Goal: Transaction & Acquisition: Purchase product/service

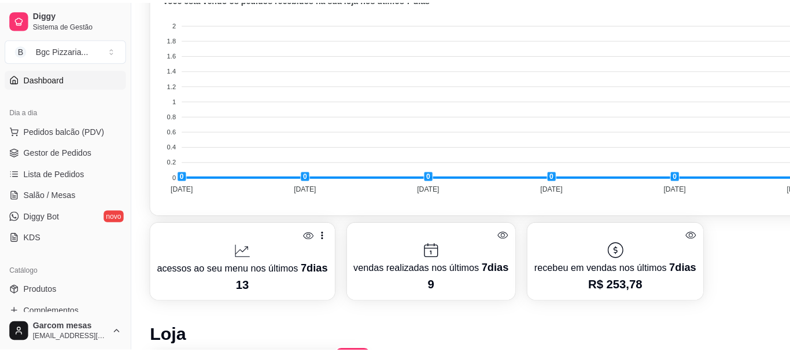
scroll to position [94, 0]
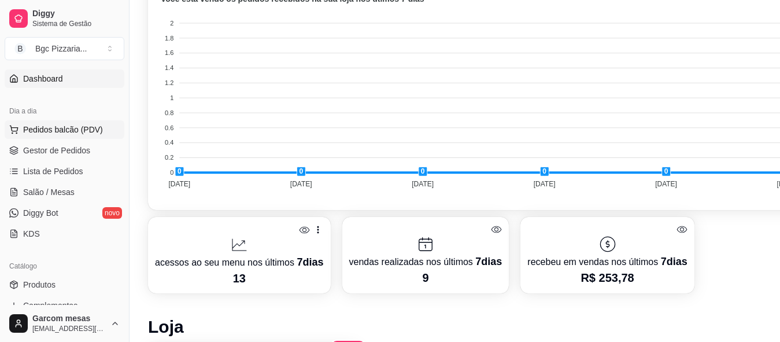
click at [83, 132] on span "Pedidos balcão (PDV)" at bounding box center [63, 130] width 80 height 12
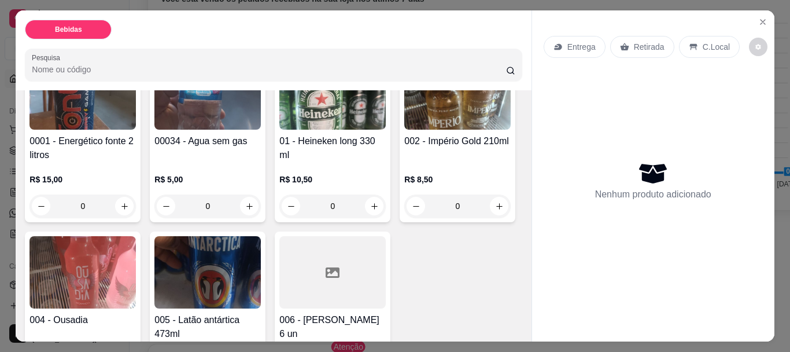
scroll to position [75, 0]
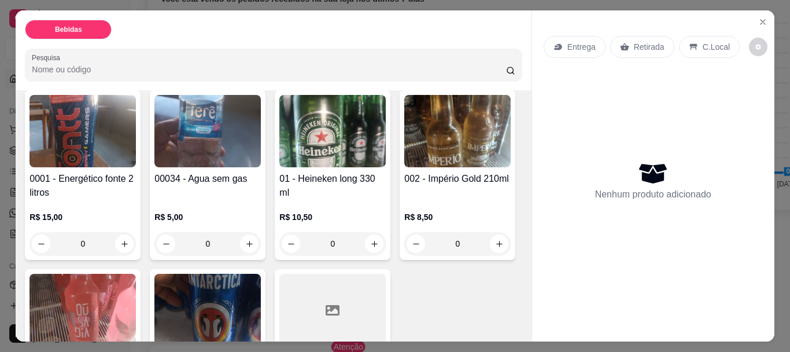
click at [316, 141] on img at bounding box center [332, 131] width 106 height 72
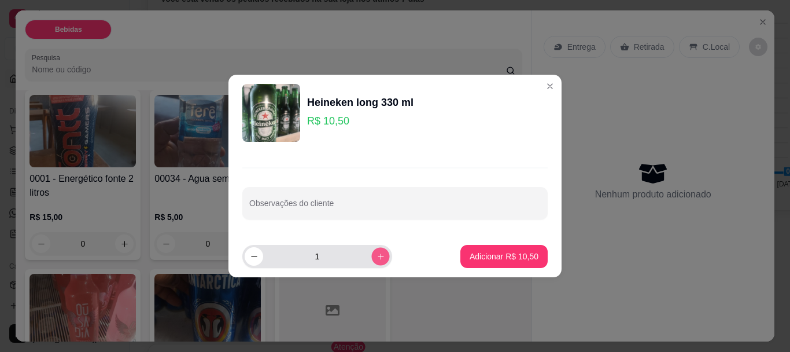
click at [377, 253] on icon "increase-product-quantity" at bounding box center [381, 256] width 9 height 9
type input "3"
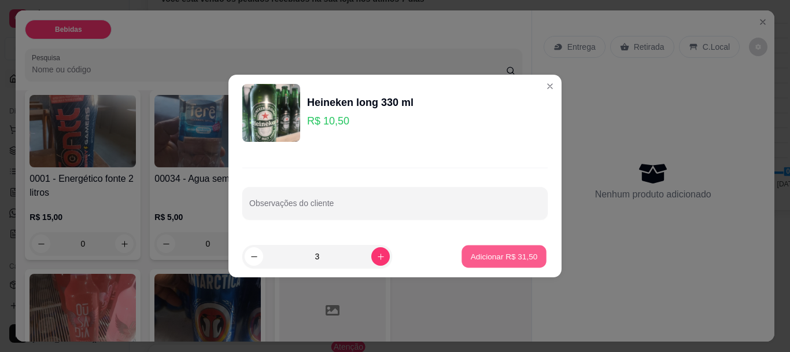
click at [476, 257] on p "Adicionar R$ 31,50" at bounding box center [504, 255] width 67 height 11
type input "3"
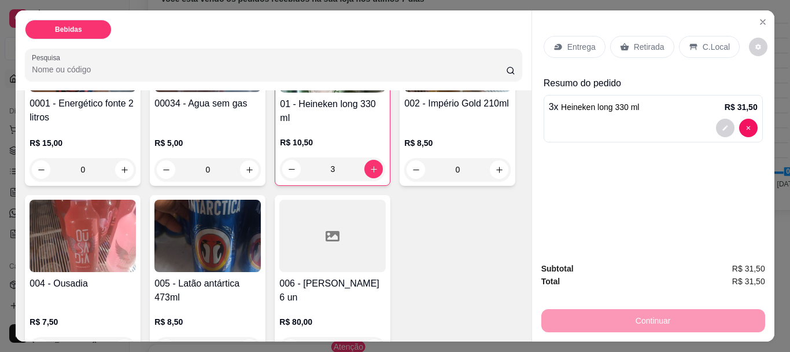
scroll to position [188, 0]
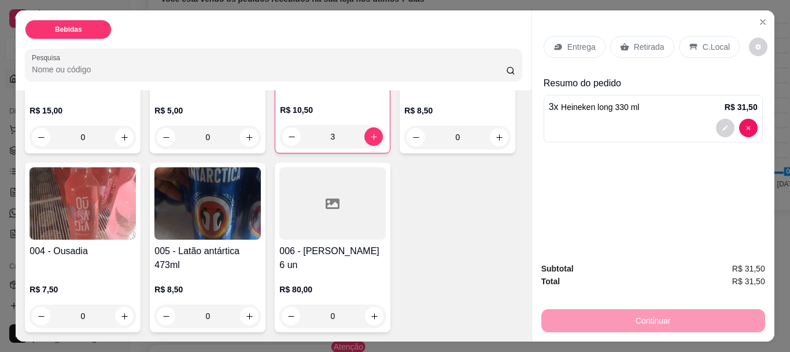
click at [404, 60] on img at bounding box center [457, 23] width 106 height 72
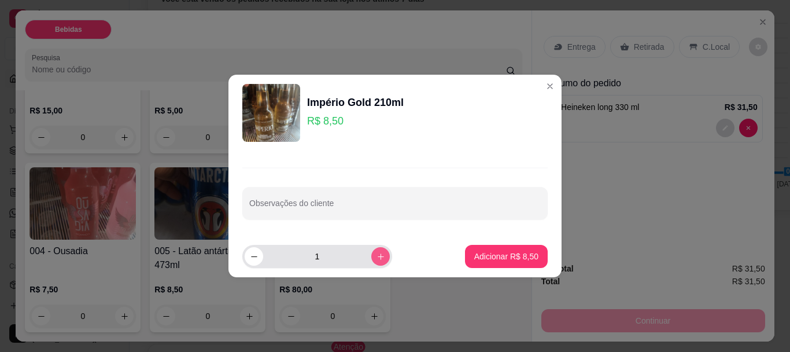
click at [378, 256] on icon "increase-product-quantity" at bounding box center [381, 256] width 6 height 6
type input "3"
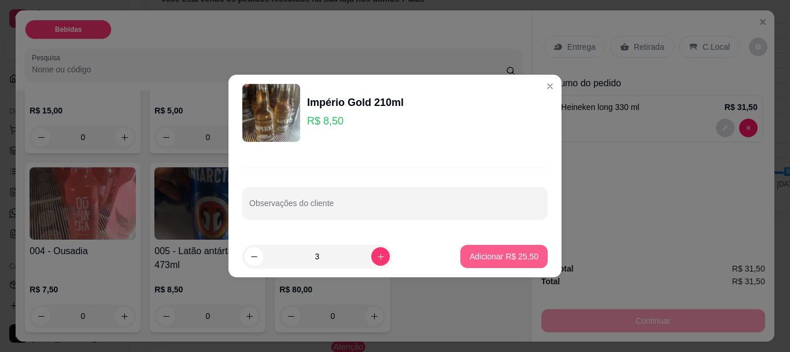
click at [491, 261] on p "Adicionar R$ 25,50" at bounding box center [504, 256] width 69 height 12
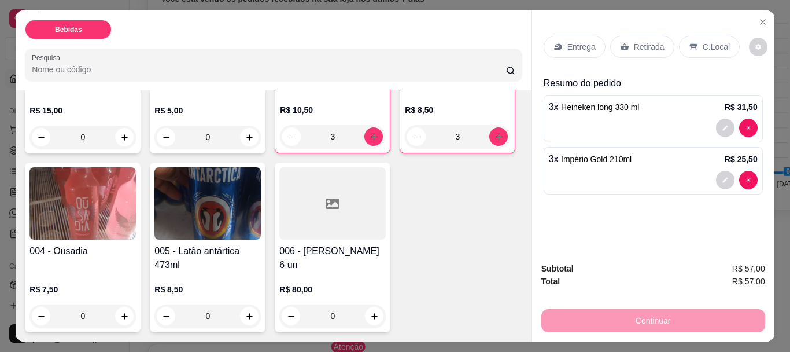
type input "3"
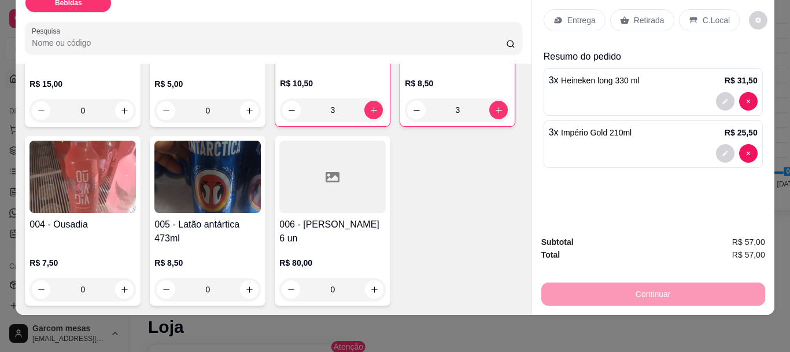
scroll to position [0, 0]
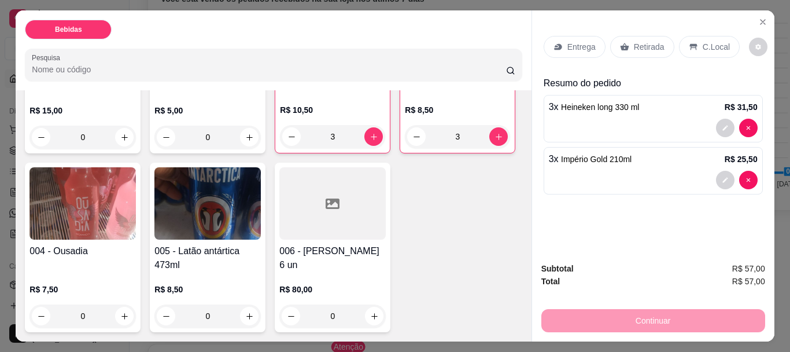
click at [470, 206] on div "0001 - Energético fonte 2 litros R$ 15,00 0 00034 - Agua sem gas R$ 5,00 0 01 -…" at bounding box center [273, 157] width 497 height 349
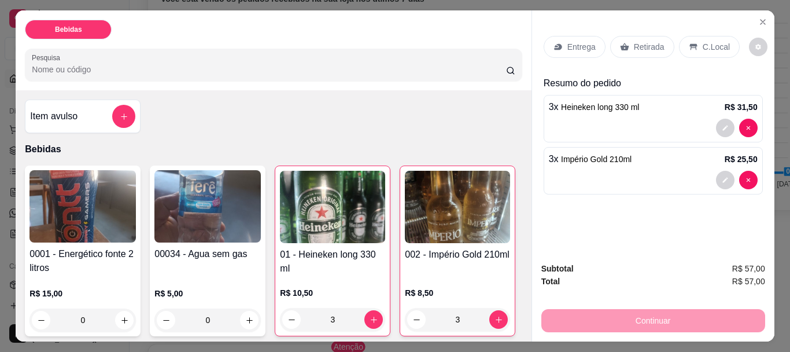
click at [634, 41] on p "Retirada" at bounding box center [649, 47] width 31 height 12
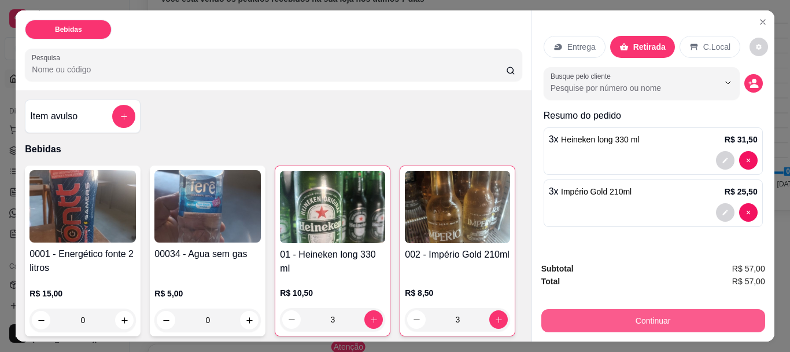
click at [709, 317] on button "Continuar" at bounding box center [653, 320] width 224 height 23
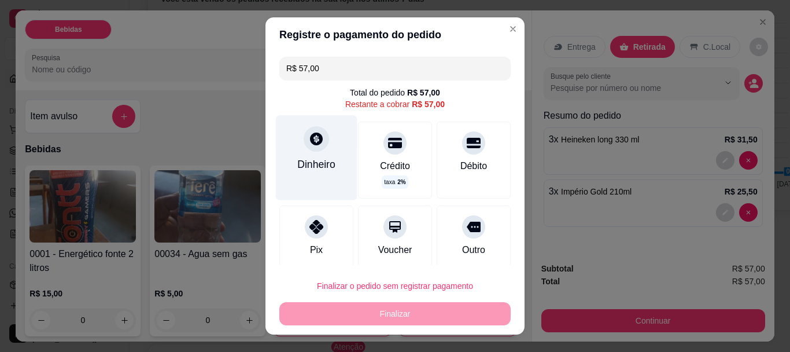
click at [327, 153] on div "Dinheiro" at bounding box center [317, 158] width 82 height 84
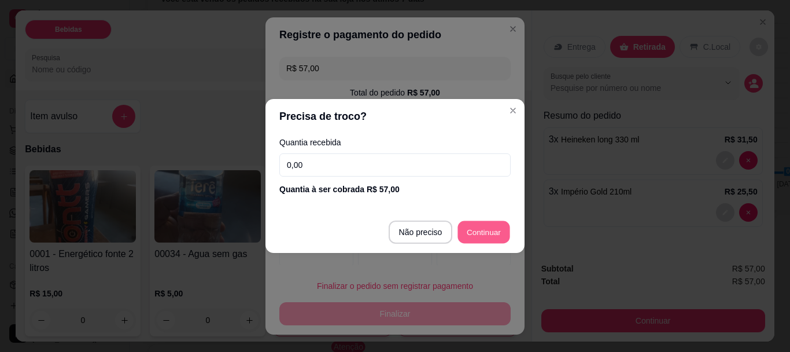
type input "R$ 0,00"
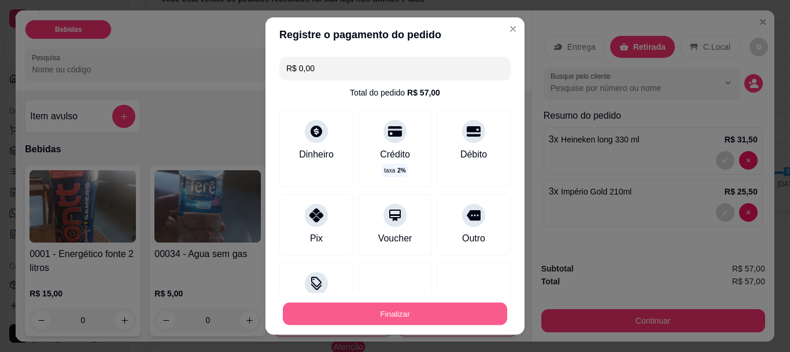
click at [444, 303] on button "Finalizar" at bounding box center [395, 313] width 224 height 23
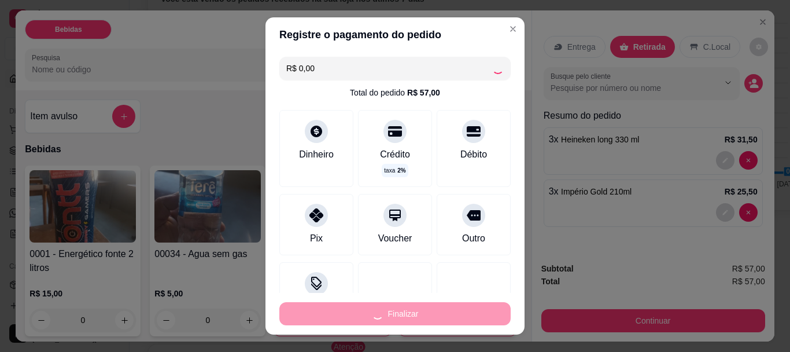
type input "0"
type input "-R$ 57,00"
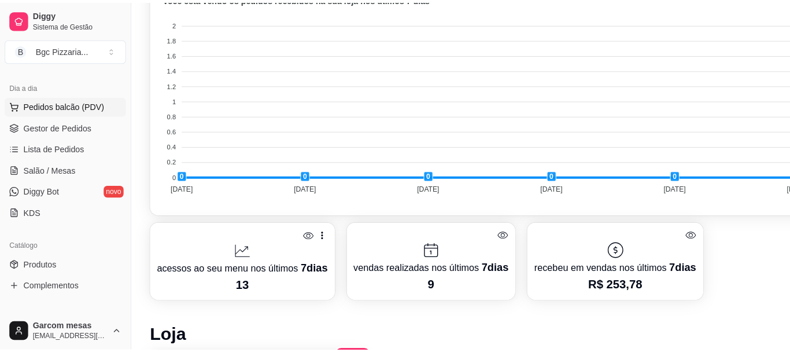
scroll to position [94, 0]
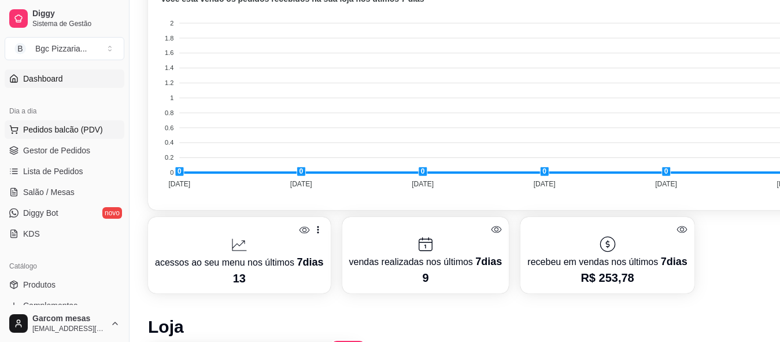
click at [76, 135] on span "Pedidos balcão (PDV)" at bounding box center [63, 130] width 80 height 12
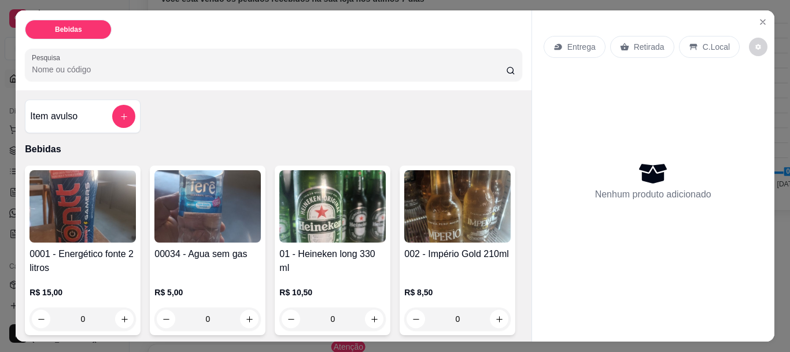
click at [491, 213] on div "0001 - Energético fonte 2 litros R$ 15,00 0 00034 - Agua sem gas R$ 5,00 0 01 -…" at bounding box center [273, 339] width 497 height 348
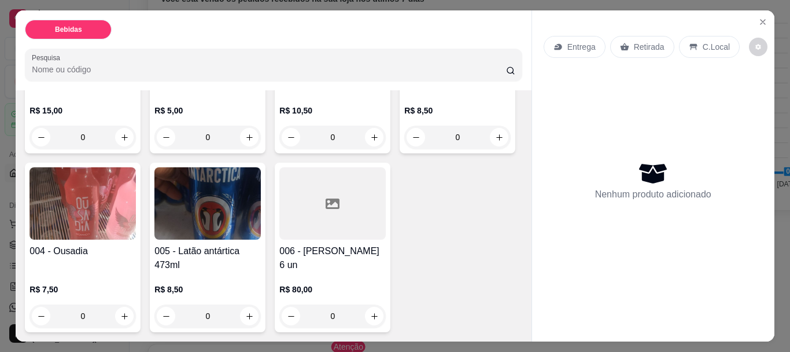
scroll to position [247, 0]
drag, startPoint x: 220, startPoint y: 1, endPoint x: 431, endPoint y: 45, distance: 215.5
click at [431, 49] on div "Pesquisa" at bounding box center [273, 65] width 497 height 32
click at [279, 264] on h4 "006 - [PERSON_NAME] 6 un" at bounding box center [332, 258] width 106 height 28
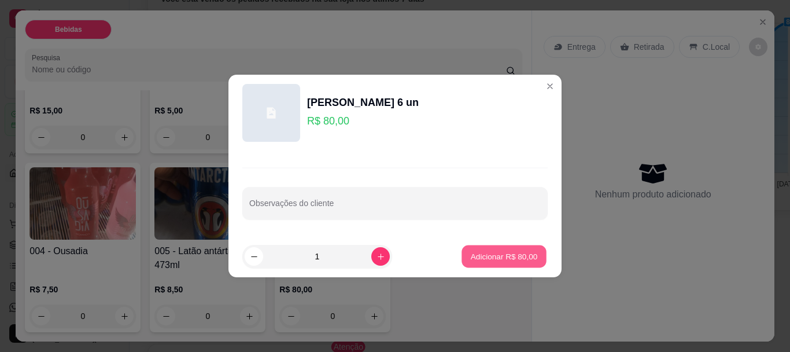
click at [494, 266] on button "Adicionar R$ 80,00" at bounding box center [504, 256] width 85 height 23
type input "1"
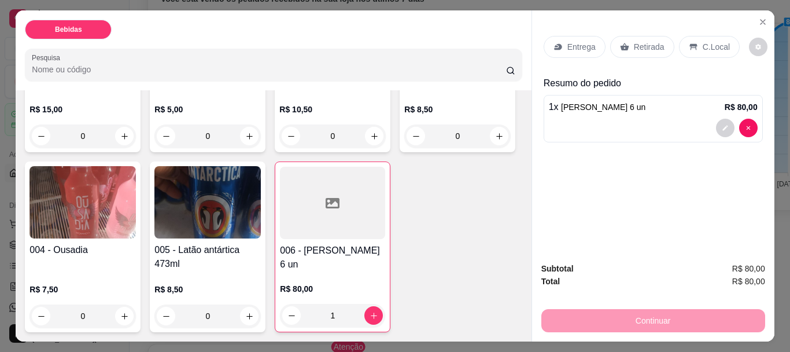
click at [639, 46] on p "Retirada" at bounding box center [649, 47] width 31 height 12
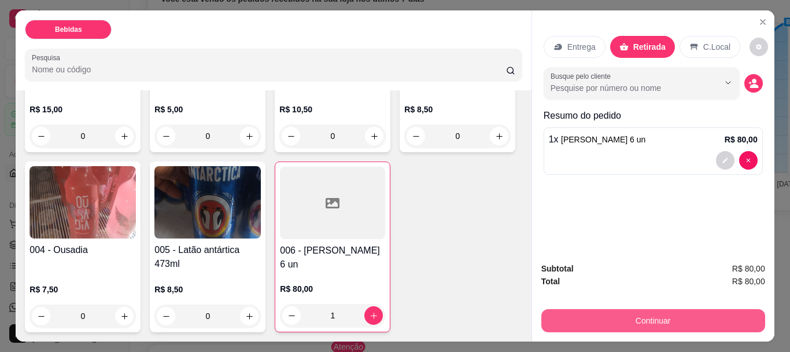
click at [676, 322] on button "Continuar" at bounding box center [653, 320] width 224 height 23
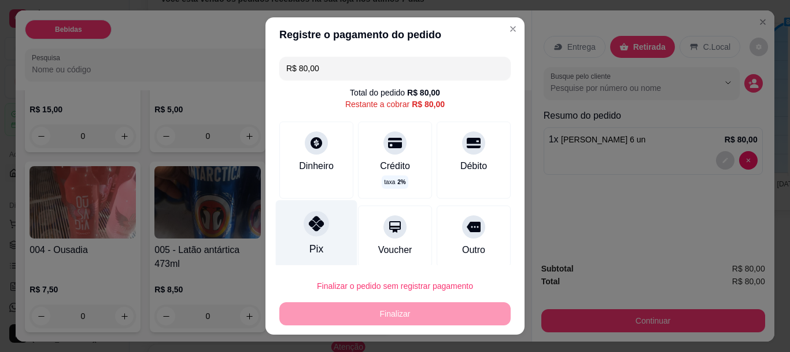
click at [309, 229] on icon at bounding box center [316, 223] width 15 height 15
type input "R$ 0,00"
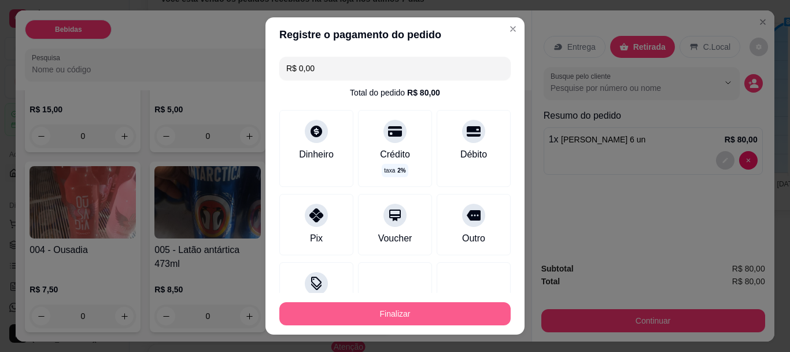
click at [392, 315] on button "Finalizar" at bounding box center [394, 313] width 231 height 23
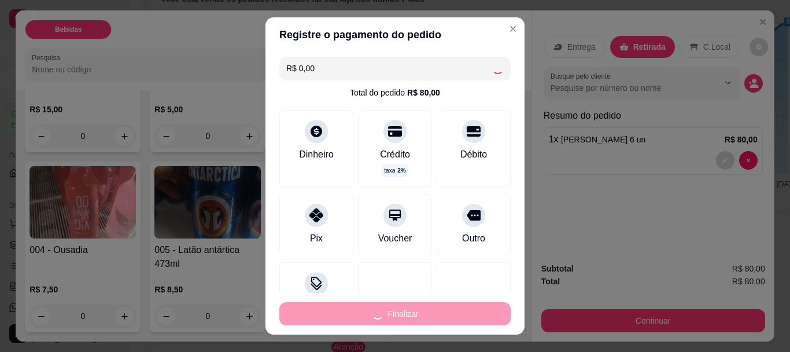
type input "0"
type input "-R$ 80,00"
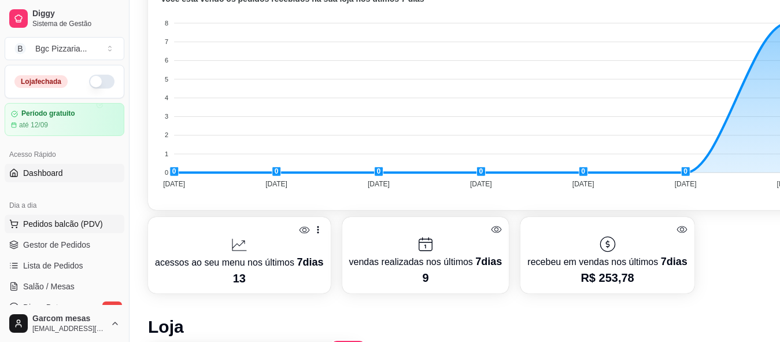
click at [84, 222] on span "Pedidos balcão (PDV)" at bounding box center [63, 224] width 80 height 12
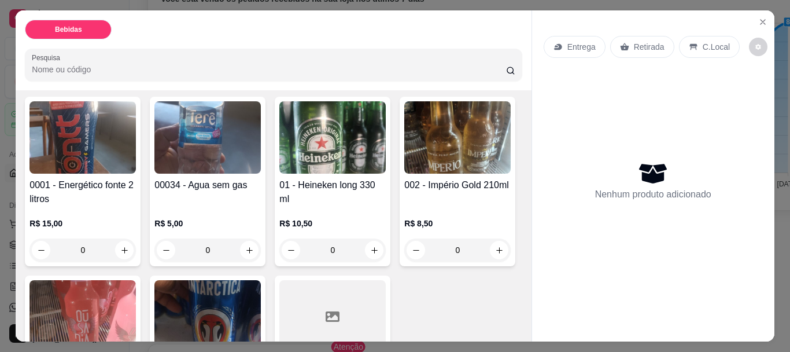
scroll to position [75, 0]
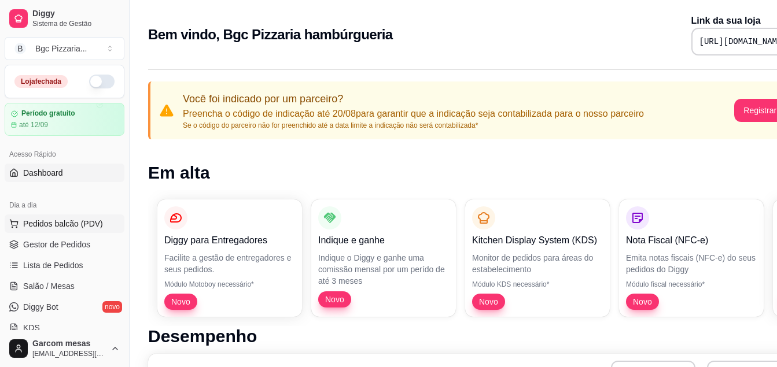
click at [73, 217] on button "Pedidos balcão (PDV)" at bounding box center [65, 224] width 120 height 19
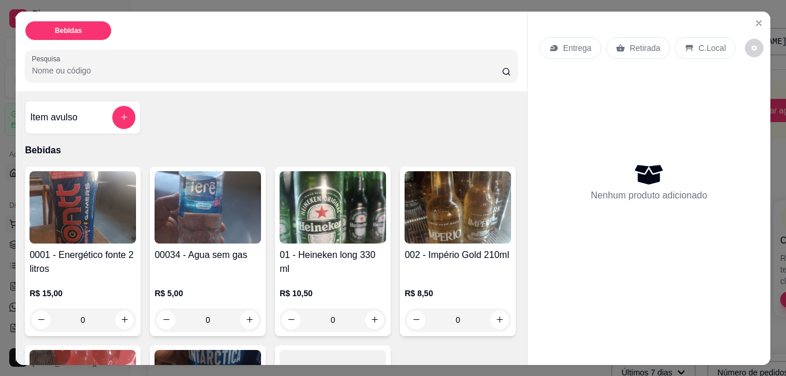
click at [73, 217] on img at bounding box center [83, 207] width 106 height 72
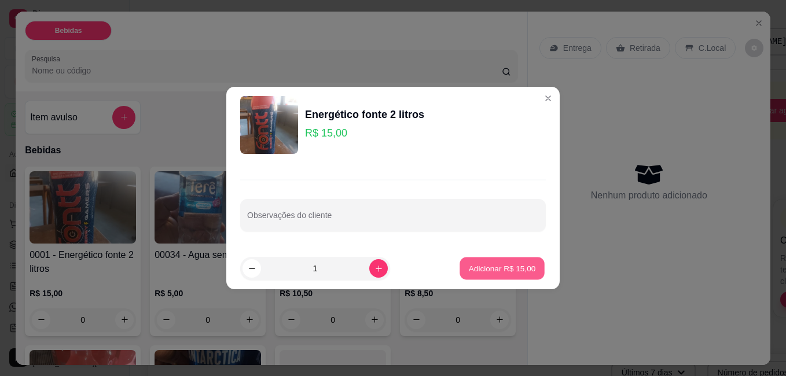
click at [502, 271] on p "Adicionar R$ 15,00" at bounding box center [502, 268] width 67 height 11
type input "1"
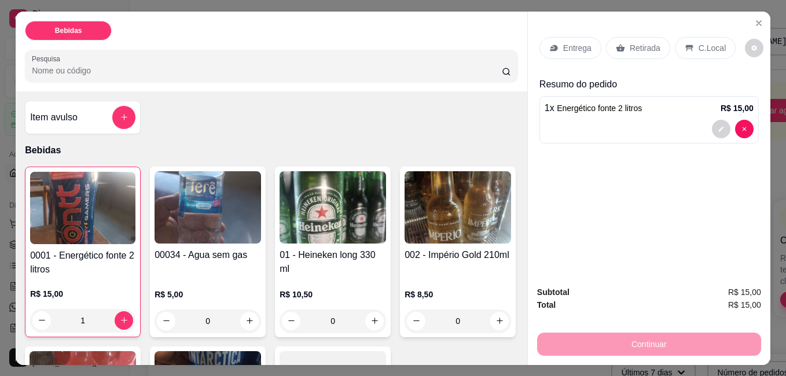
click at [374, 207] on img at bounding box center [332, 207] width 106 height 72
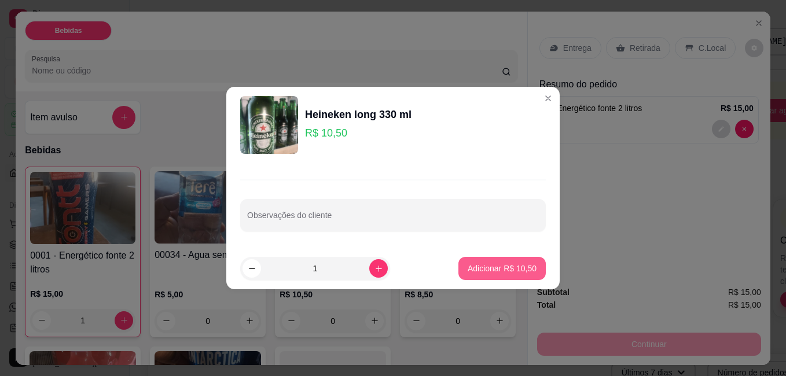
click at [471, 263] on p "Adicionar R$ 10,50" at bounding box center [501, 269] width 69 height 12
type input "1"
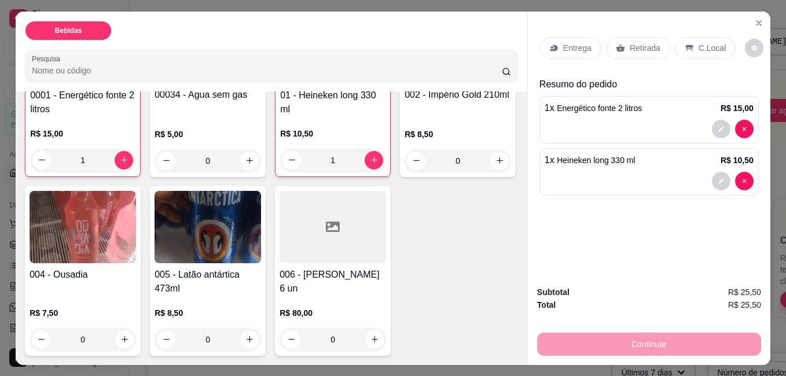
scroll to position [231, 0]
click at [136, 296] on div "R$ 7,50 0" at bounding box center [83, 324] width 106 height 56
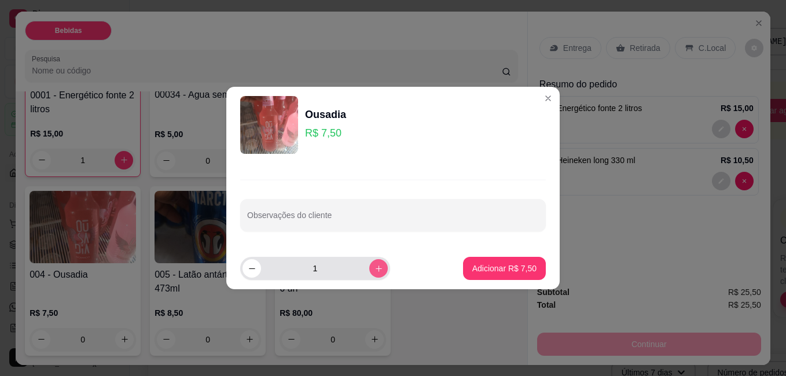
click at [371, 276] on button "increase-product-quantity" at bounding box center [378, 268] width 19 height 19
type input "3"
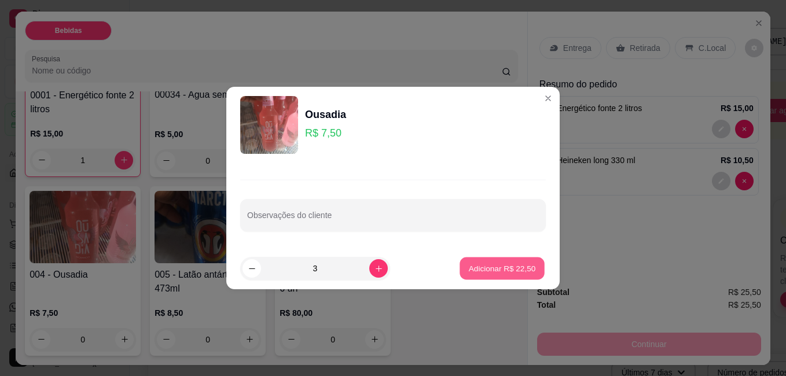
click at [469, 268] on p "Adicionar R$ 22,50" at bounding box center [502, 268] width 67 height 11
type input "3"
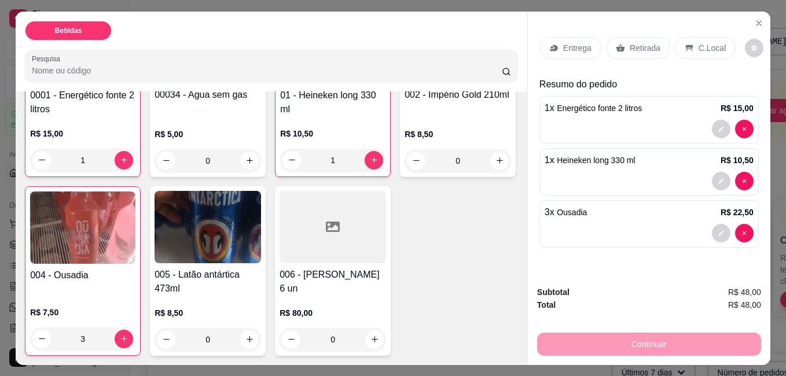
click at [632, 43] on p "Retirada" at bounding box center [644, 48] width 31 height 12
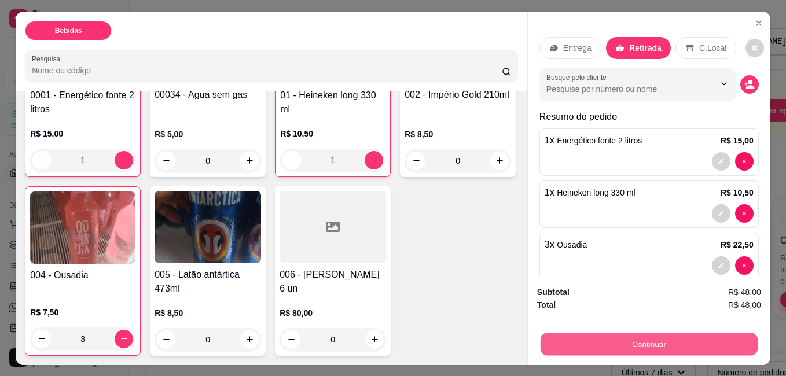
click at [602, 341] on button "Continuar" at bounding box center [648, 344] width 217 height 23
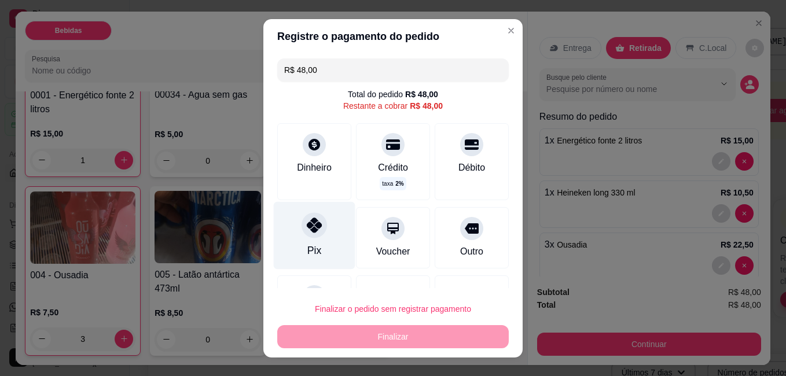
click at [318, 233] on div "Pix" at bounding box center [315, 235] width 82 height 68
type input "R$ 0,00"
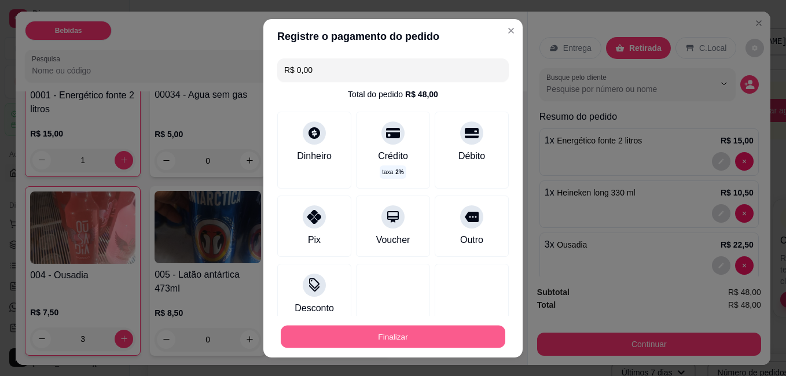
click at [392, 333] on button "Finalizar" at bounding box center [393, 336] width 224 height 23
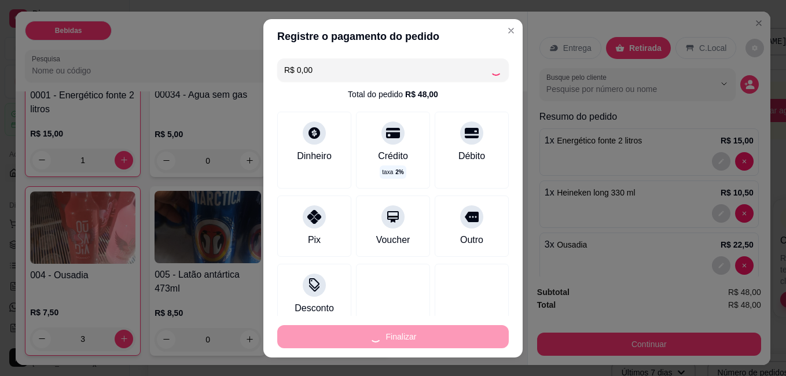
type input "0"
type input "-R$ 48,00"
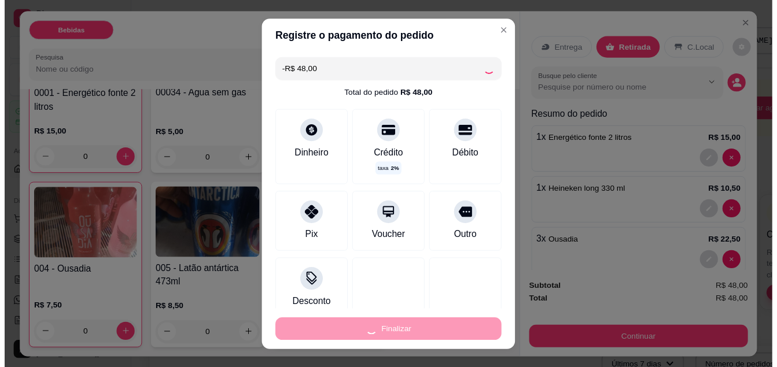
scroll to position [231, 0]
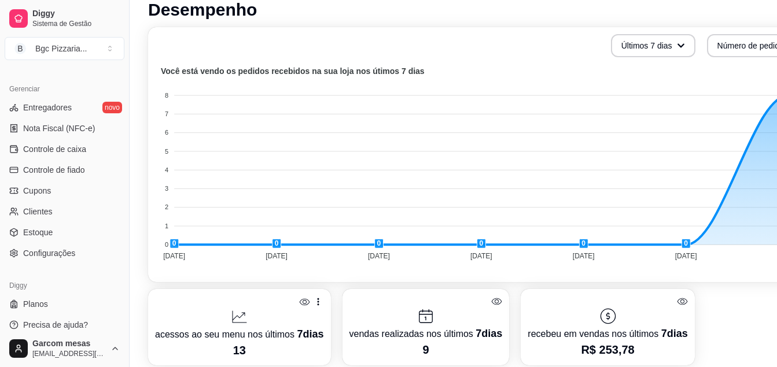
scroll to position [347, 0]
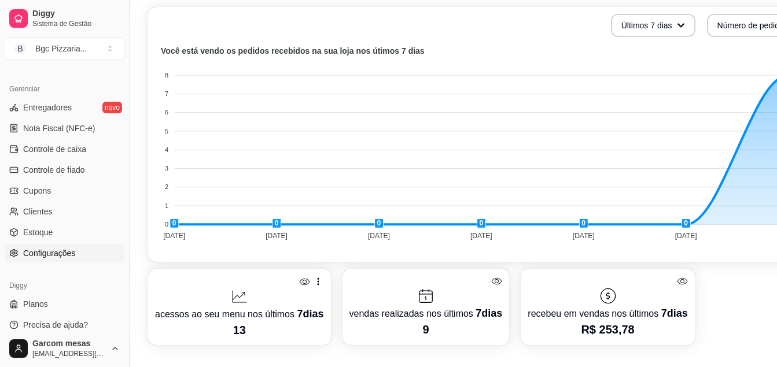
click at [83, 258] on link "Configurações" at bounding box center [65, 253] width 120 height 19
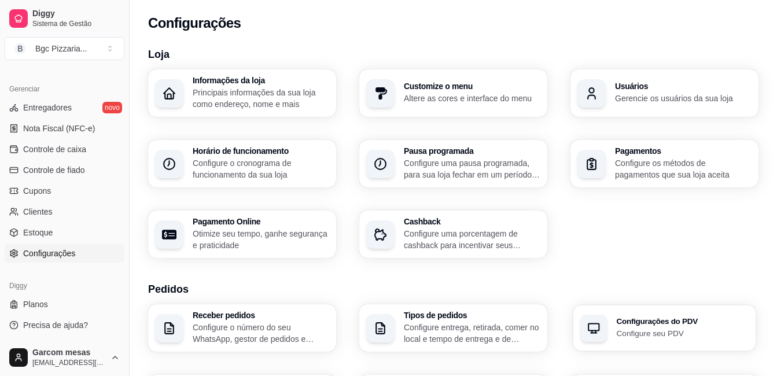
click at [634, 328] on p "Configure seu PDV" at bounding box center [683, 332] width 132 height 11
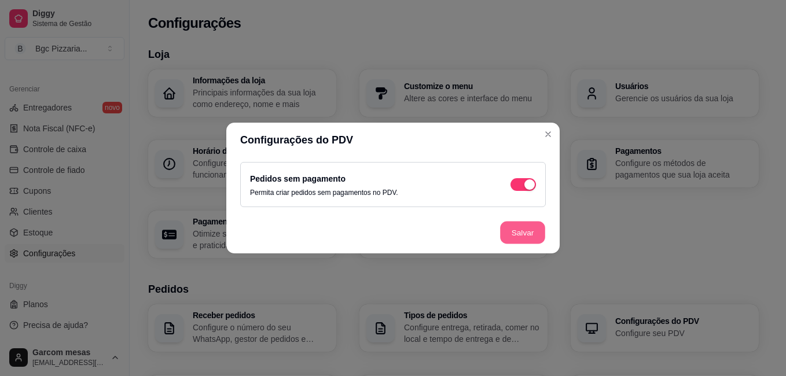
click at [515, 236] on button "Salvar" at bounding box center [522, 233] width 45 height 23
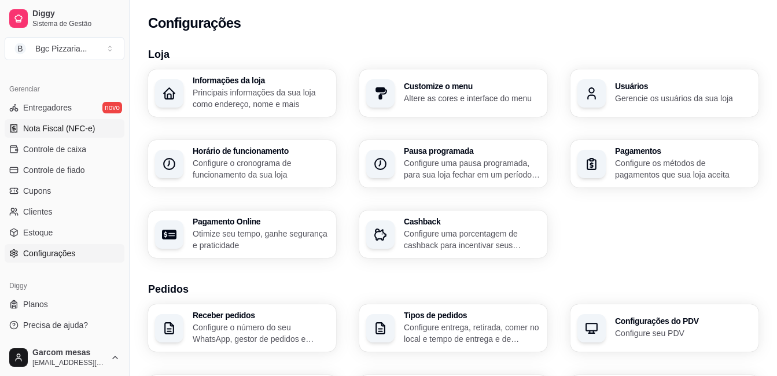
click at [82, 124] on span "Nota Fiscal (NFC-e)" at bounding box center [59, 129] width 72 height 12
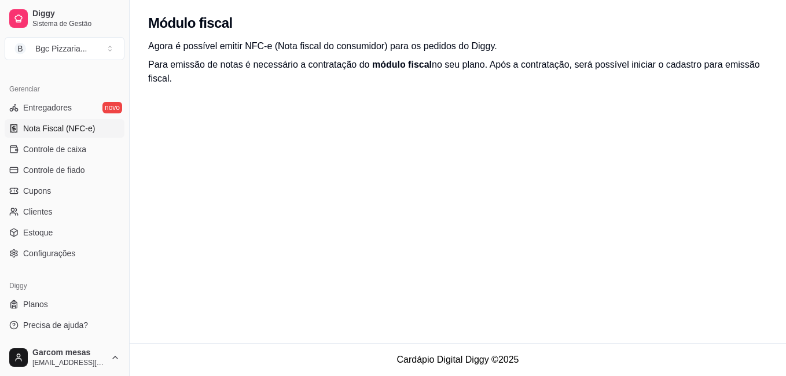
click at [162, 160] on div "Módulo fiscal Agora é possível emitir NFC-e (Nota fiscal do consumidor) para os…" at bounding box center [458, 171] width 656 height 343
click at [95, 257] on link "Configurações" at bounding box center [65, 253] width 120 height 19
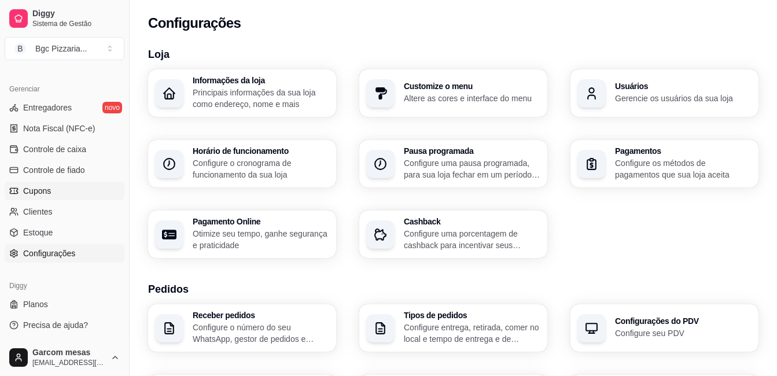
click at [83, 185] on link "Cupons" at bounding box center [65, 191] width 120 height 19
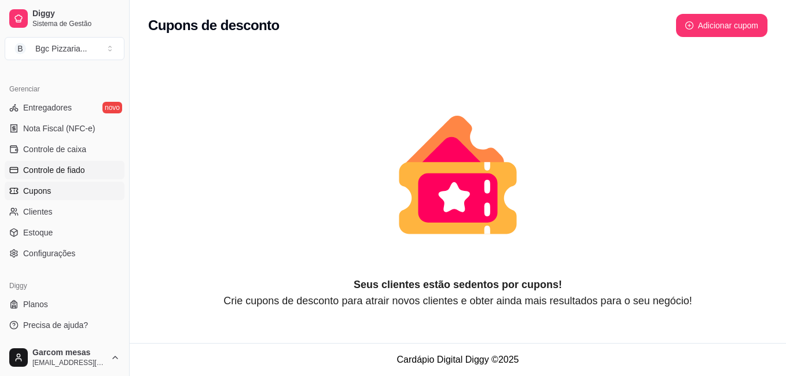
click at [103, 176] on link "Controle de fiado" at bounding box center [65, 170] width 120 height 19
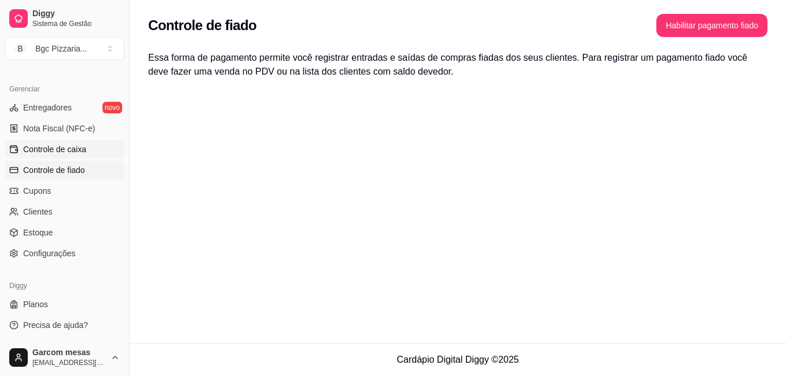
click at [93, 156] on link "Controle de caixa" at bounding box center [65, 149] width 120 height 19
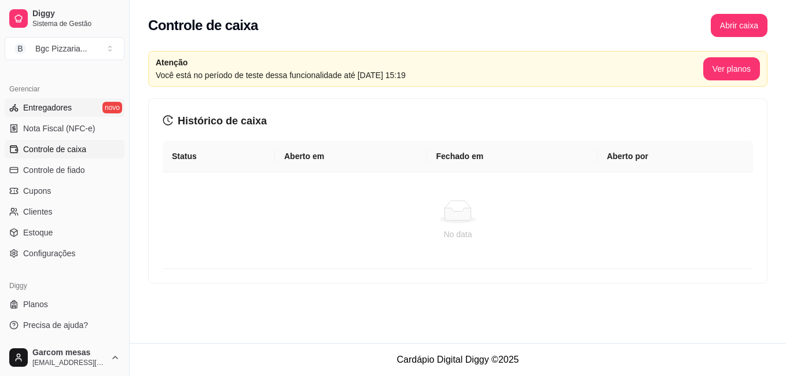
click at [84, 110] on link "Entregadores novo" at bounding box center [65, 107] width 120 height 19
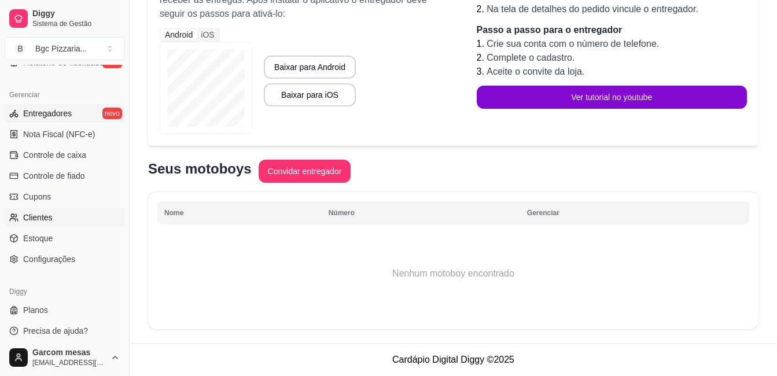
scroll to position [456, 0]
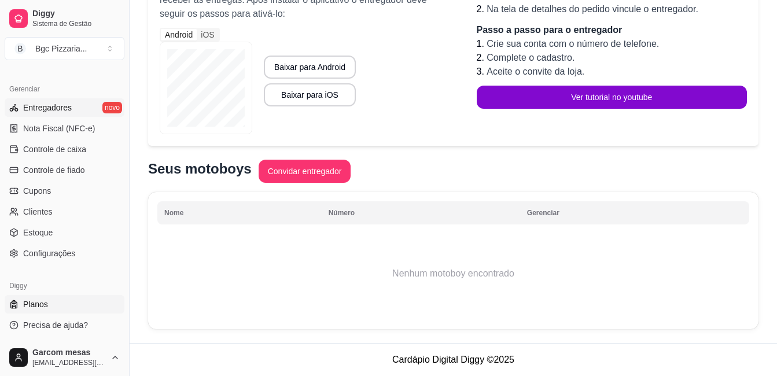
click at [57, 306] on link "Planos" at bounding box center [65, 304] width 120 height 19
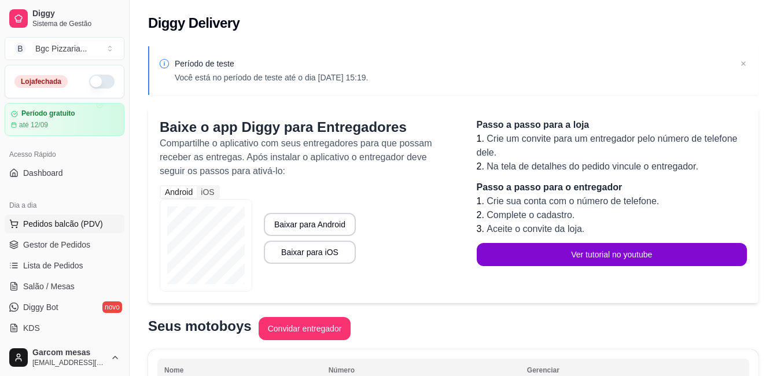
click at [83, 218] on span "Pedidos balcão (PDV)" at bounding box center [63, 224] width 80 height 12
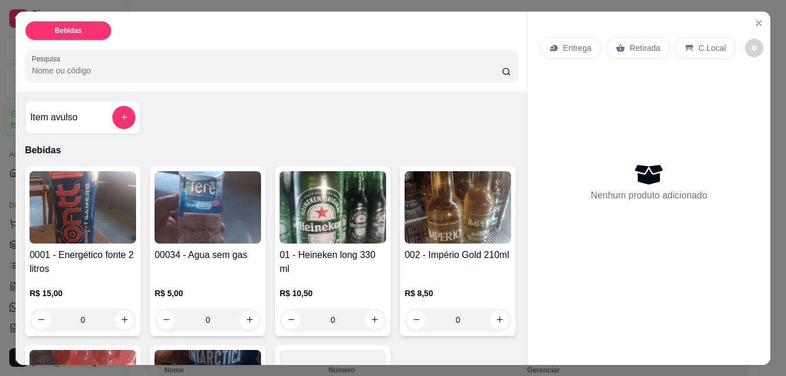
click at [112, 212] on img at bounding box center [83, 207] width 106 height 72
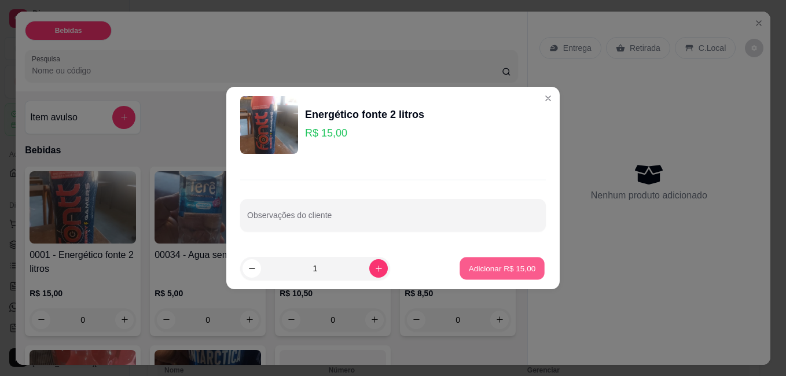
click at [497, 276] on button "Adicionar R$ 15,00" at bounding box center [501, 268] width 85 height 23
type input "1"
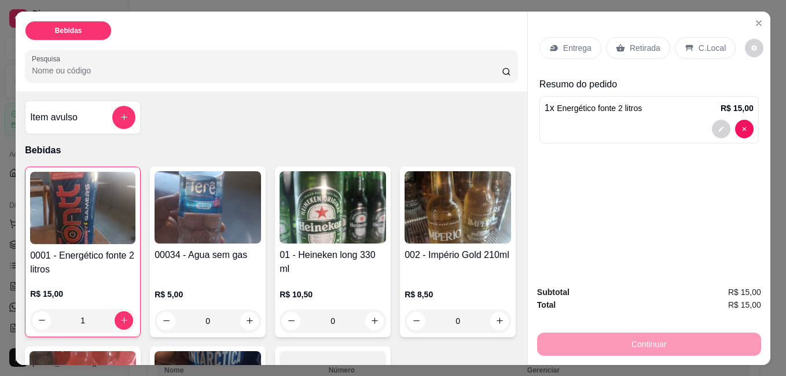
click at [632, 42] on p "Retirada" at bounding box center [644, 48] width 31 height 12
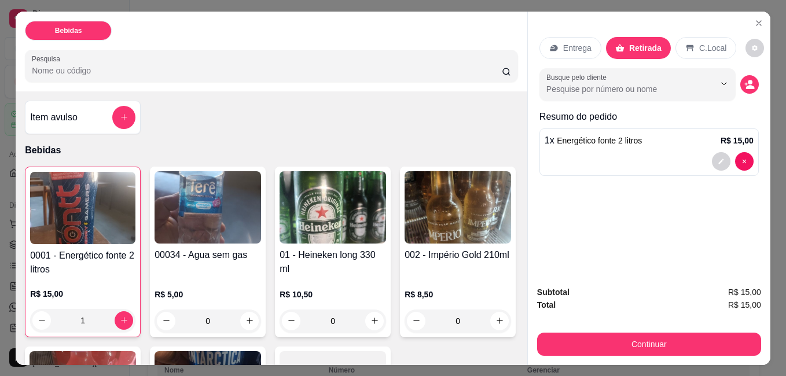
click at [578, 49] on div "Entrega" at bounding box center [570, 48] width 62 height 22
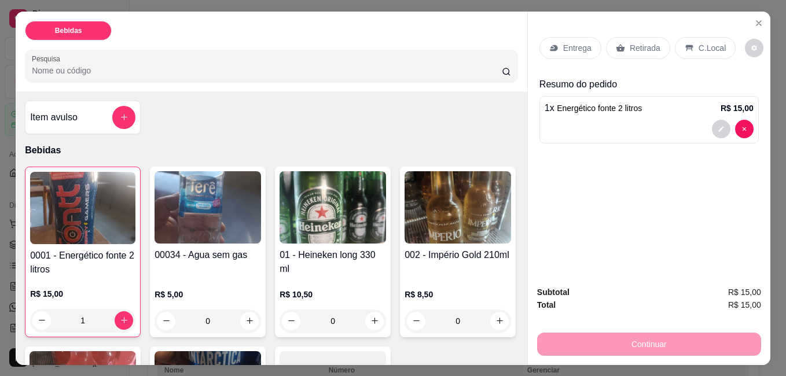
click at [633, 42] on p "Retirada" at bounding box center [644, 48] width 31 height 12
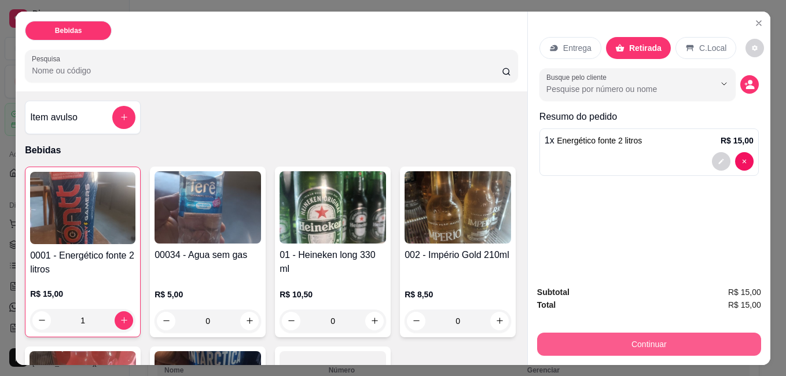
click at [645, 335] on button "Continuar" at bounding box center [649, 344] width 224 height 23
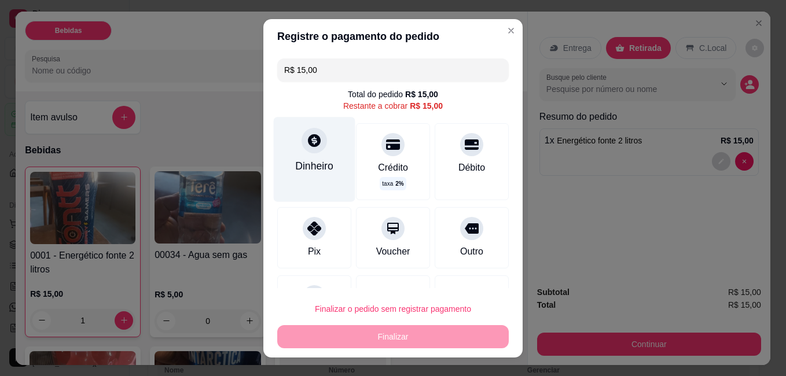
click at [304, 156] on div "Dinheiro" at bounding box center [315, 159] width 82 height 84
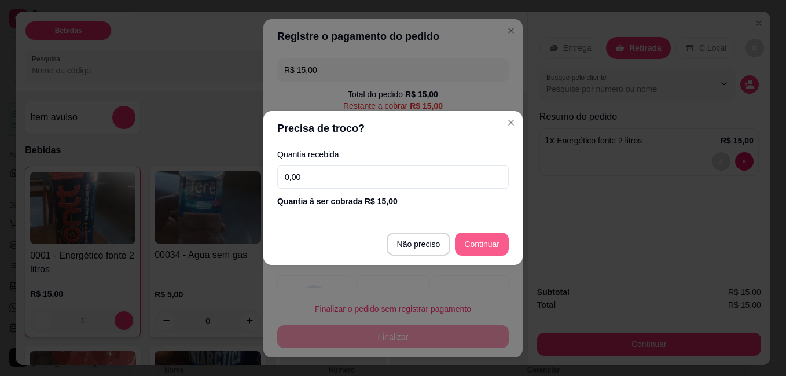
type input "R$ 0,00"
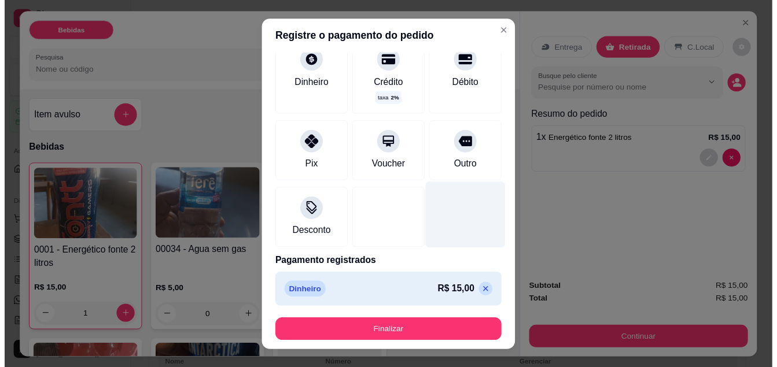
scroll to position [74, 0]
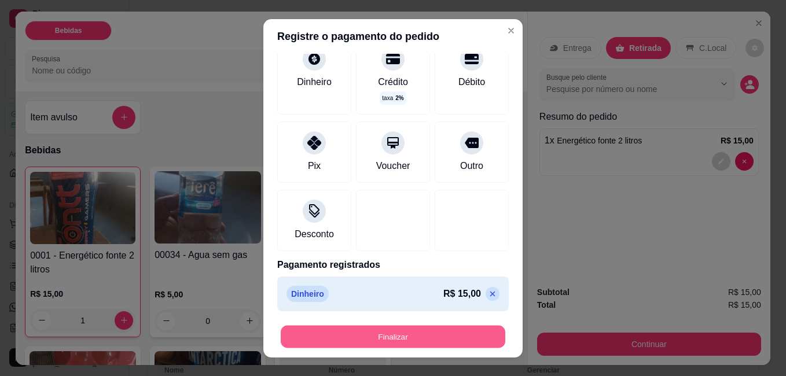
click at [439, 337] on button "Finalizar" at bounding box center [393, 336] width 224 height 23
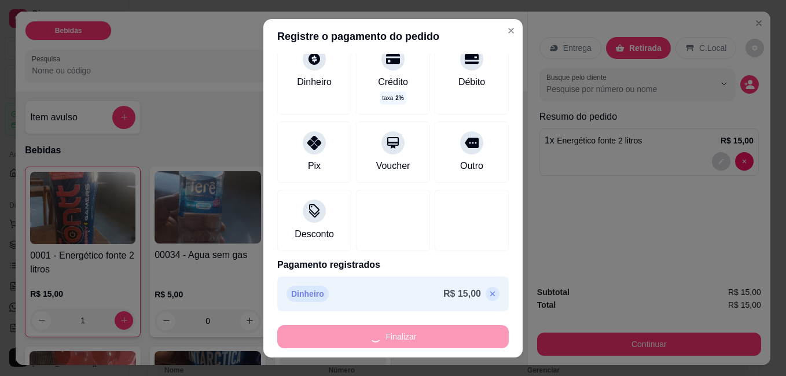
type input "0"
type input "-R$ 15,00"
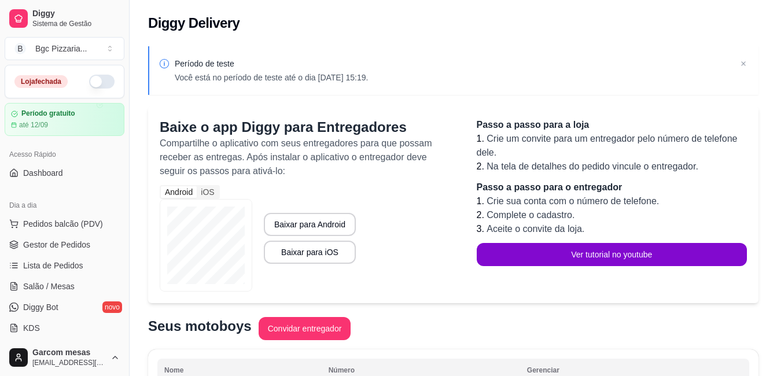
click at [102, 80] on button "button" at bounding box center [101, 82] width 25 height 14
click at [65, 20] on span "Sistema de Gestão" at bounding box center [75, 23] width 87 height 9
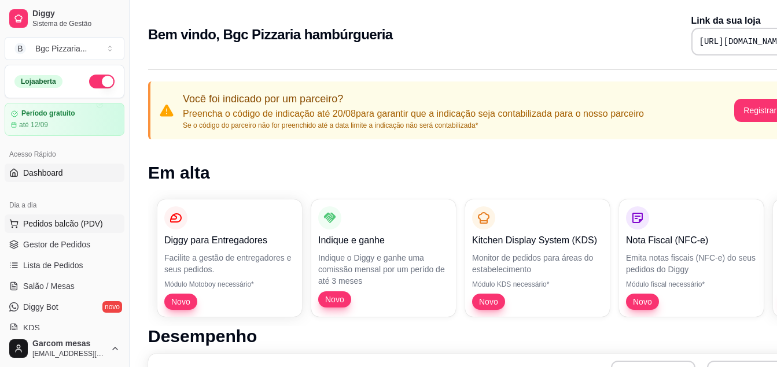
click at [42, 231] on button "Pedidos balcão (PDV)" at bounding box center [65, 224] width 120 height 19
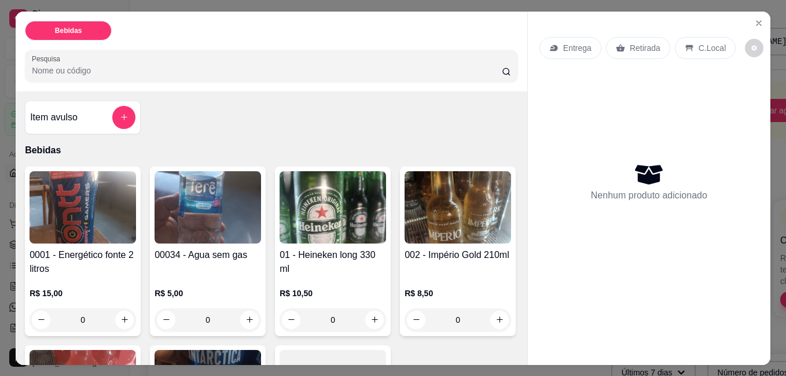
click at [48, 215] on img at bounding box center [83, 207] width 106 height 72
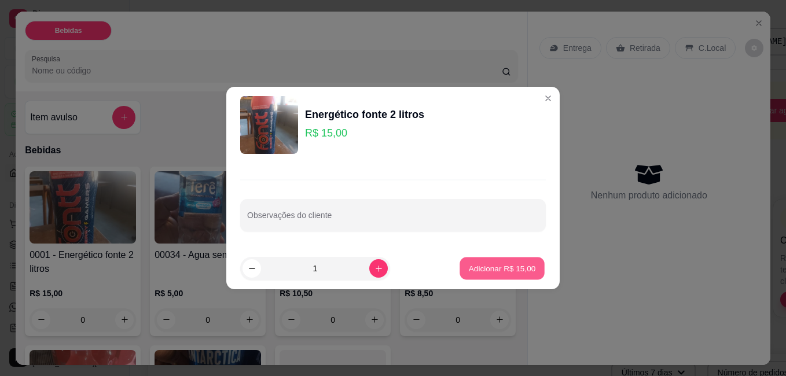
click at [499, 271] on p "Adicionar R$ 15,00" at bounding box center [502, 268] width 67 height 11
type input "1"
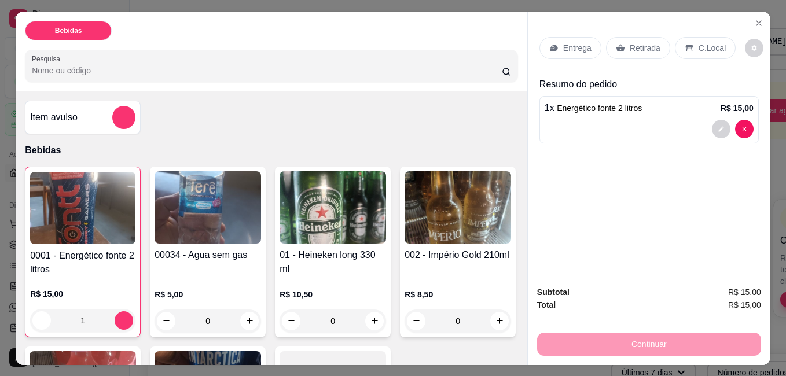
click at [629, 45] on p "Retirada" at bounding box center [644, 48] width 31 height 12
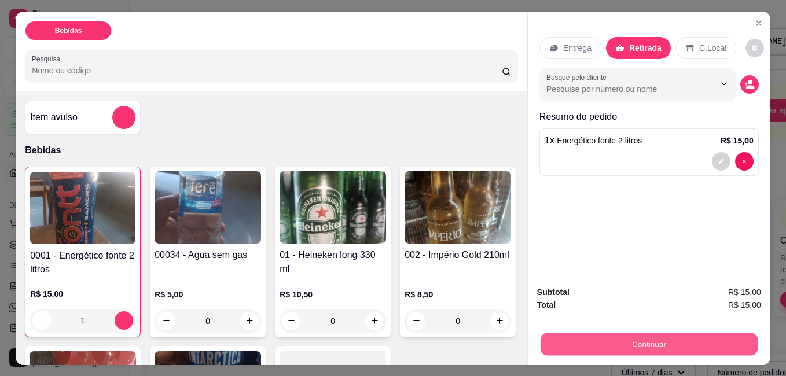
click at [650, 333] on button "Continuar" at bounding box center [648, 344] width 217 height 23
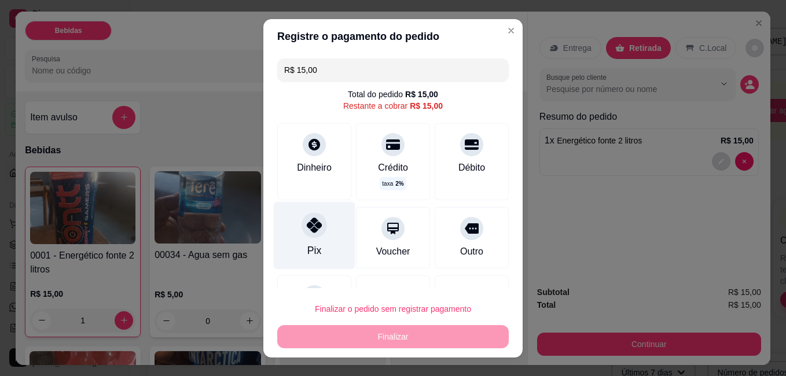
click at [327, 226] on div "Pix" at bounding box center [315, 235] width 82 height 68
type input "R$ 0,00"
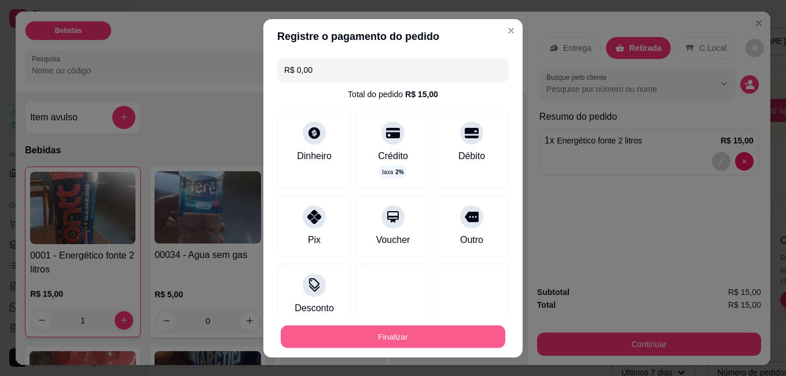
click at [395, 335] on button "Finalizar" at bounding box center [393, 336] width 224 height 23
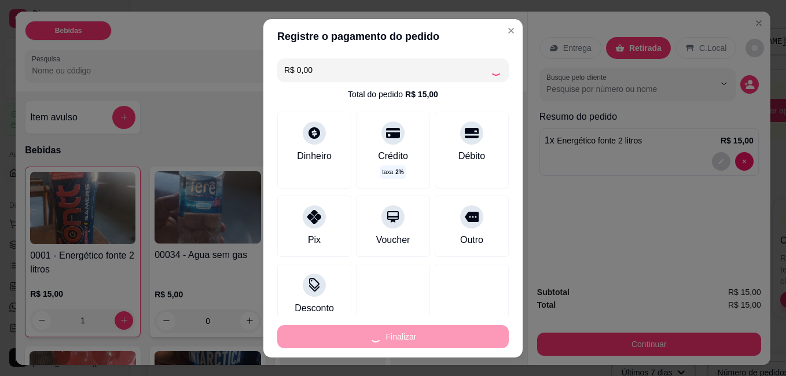
type input "0"
type input "-R$ 15,00"
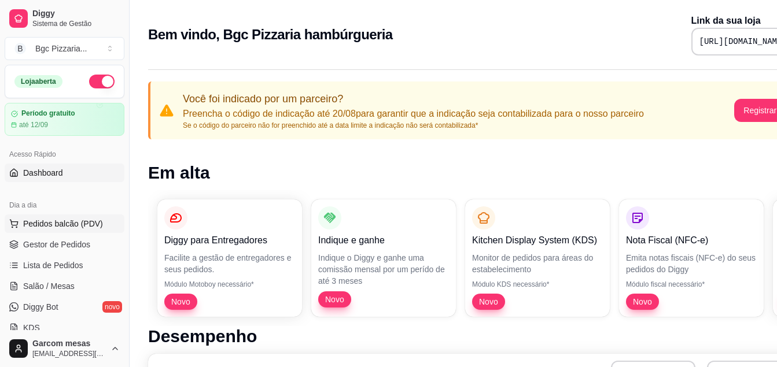
click at [89, 220] on span "Pedidos balcão (PDV)" at bounding box center [63, 224] width 80 height 12
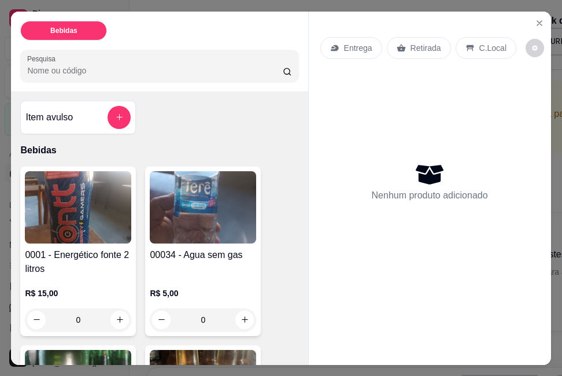
click at [215, 207] on img at bounding box center [203, 207] width 106 height 72
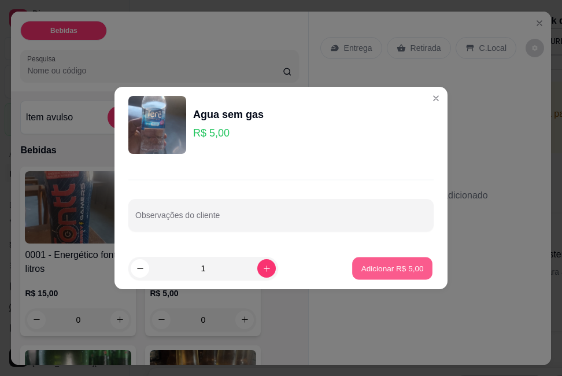
click at [393, 266] on p "Adicionar R$ 5,00" at bounding box center [392, 268] width 62 height 11
type input "1"
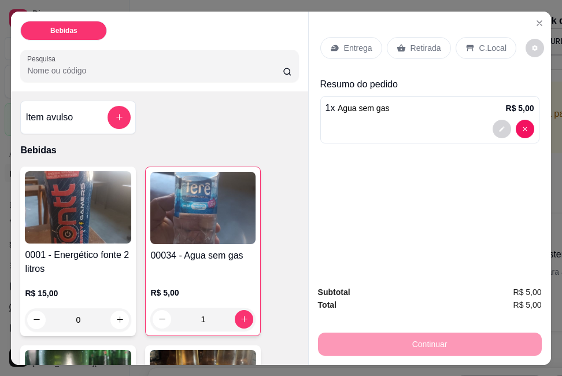
click at [408, 52] on div "Retirada" at bounding box center [419, 48] width 64 height 22
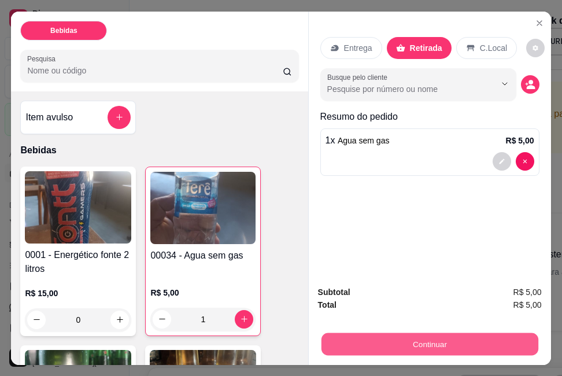
click at [435, 344] on button "Continuar" at bounding box center [429, 344] width 217 height 23
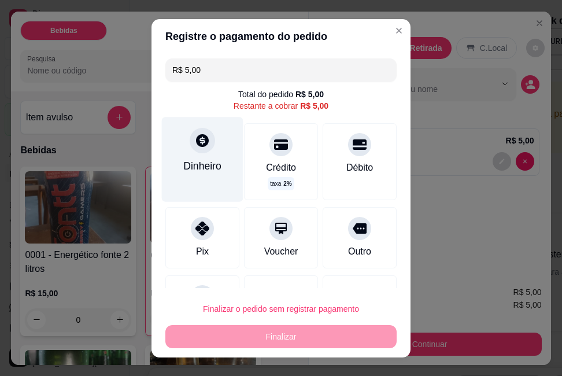
click at [179, 156] on div "Dinheiro" at bounding box center [203, 159] width 82 height 84
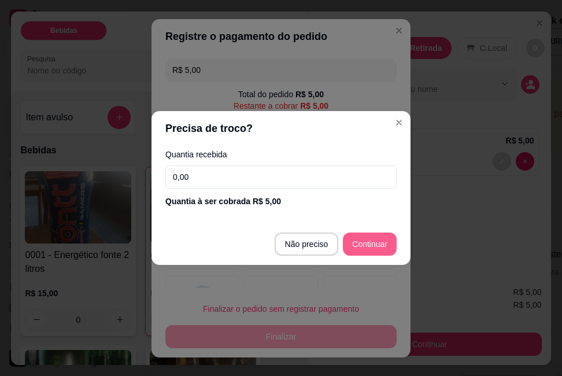
type input "R$ 0,00"
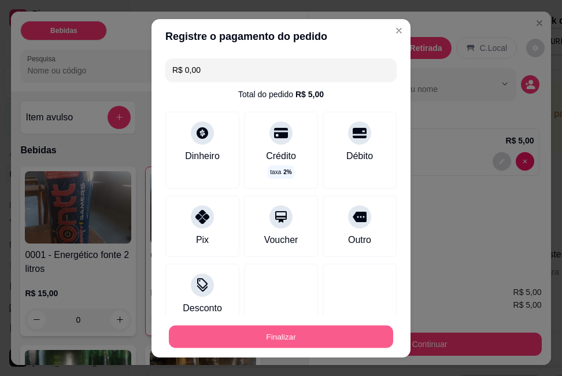
click at [294, 334] on button "Finalizar" at bounding box center [281, 336] width 224 height 23
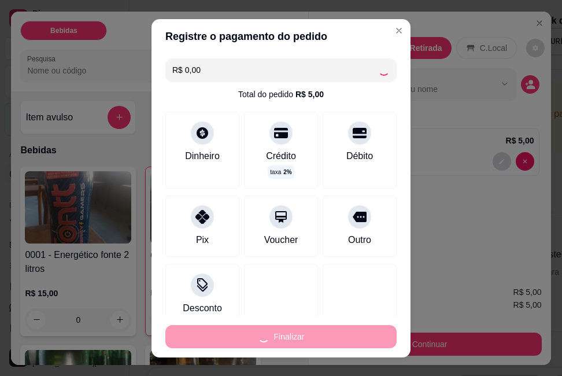
type input "0"
type input "-R$ 5,00"
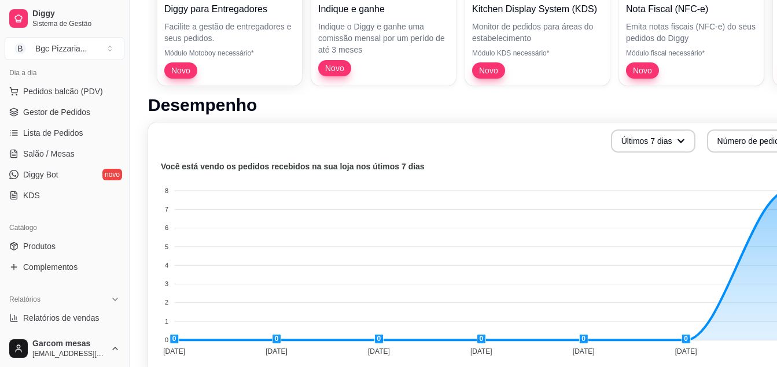
scroll to position [116, 0]
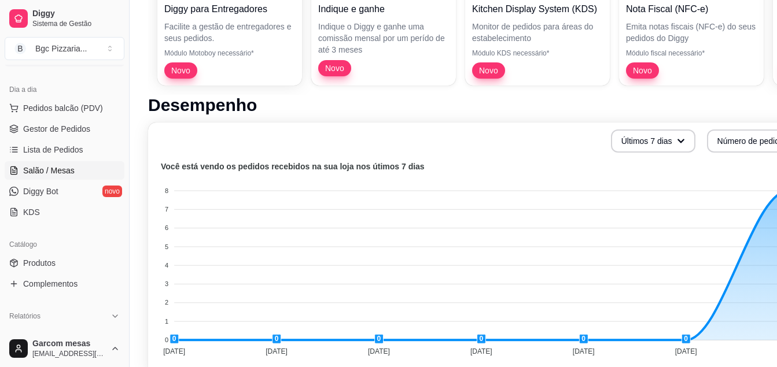
click at [75, 167] on link "Salão / Mesas" at bounding box center [65, 170] width 120 height 19
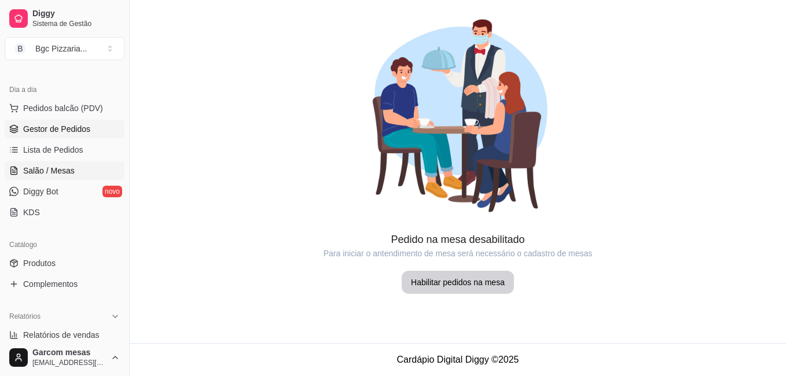
click at [79, 129] on span "Gestor de Pedidos" at bounding box center [56, 129] width 67 height 12
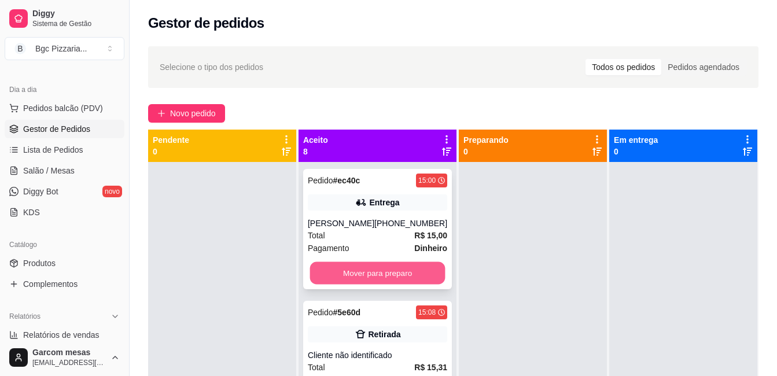
click at [414, 267] on button "Mover para preparo" at bounding box center [377, 273] width 135 height 23
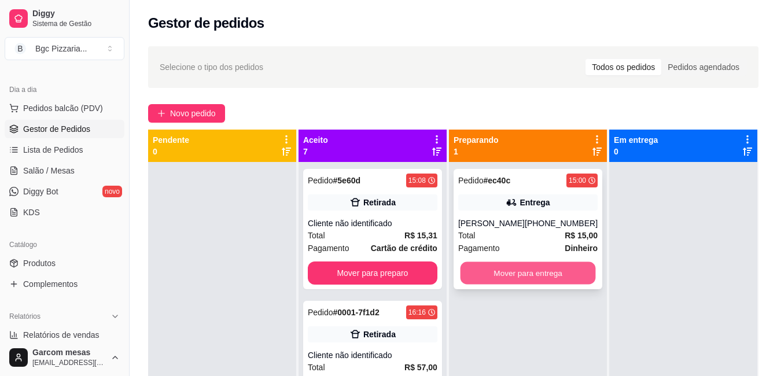
click at [515, 272] on button "Mover para entrega" at bounding box center [527, 273] width 135 height 23
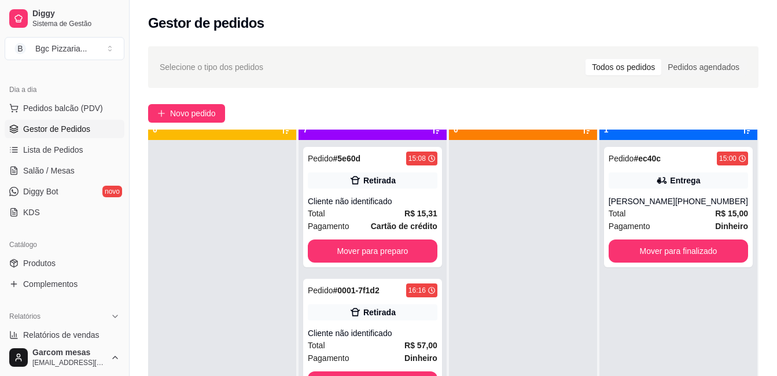
scroll to position [32, 0]
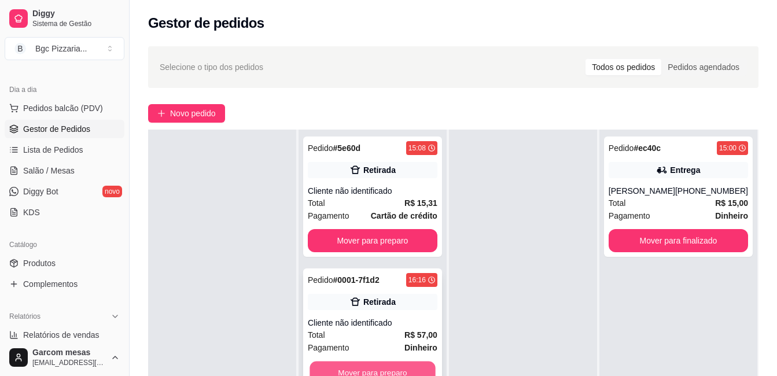
click at [387, 365] on button "Mover para preparo" at bounding box center [372, 373] width 126 height 23
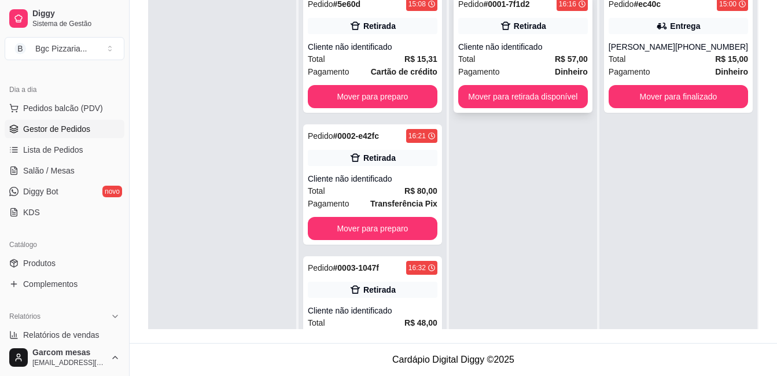
scroll to position [119, 0]
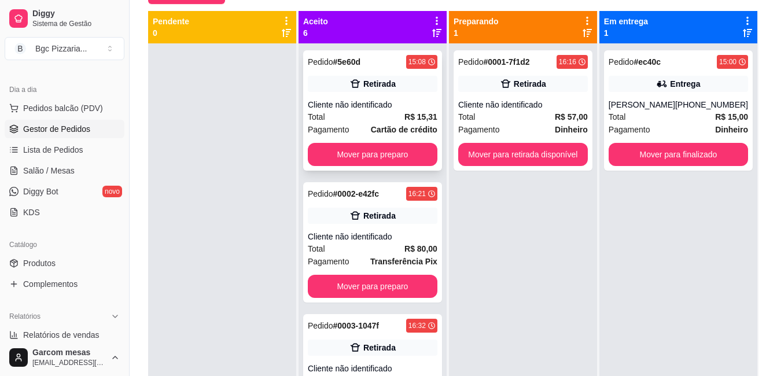
click at [384, 104] on div "Cliente não identificado" at bounding box center [373, 105] width 130 height 12
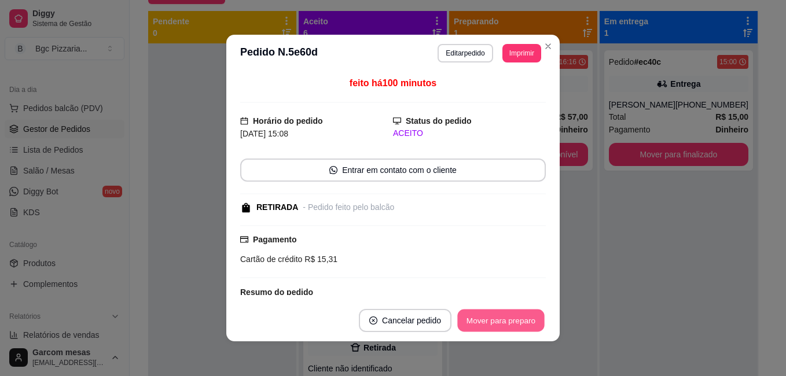
click at [492, 316] on button "Mover para preparo" at bounding box center [500, 320] width 87 height 23
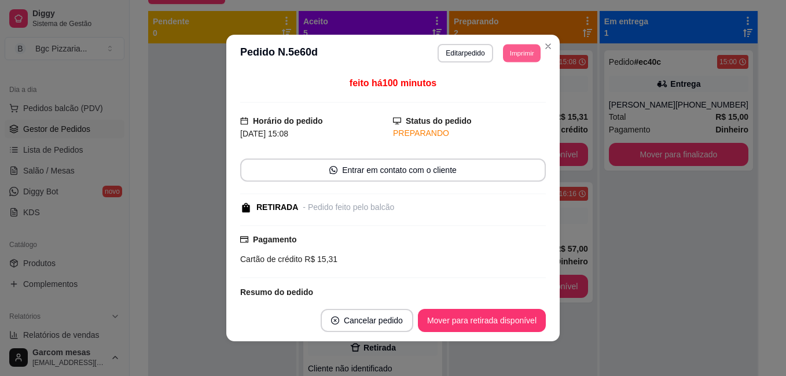
click at [519, 55] on button "Imprimir" at bounding box center [522, 53] width 38 height 18
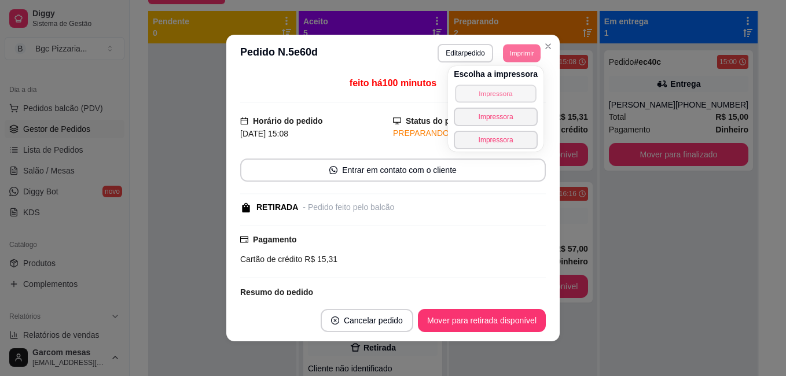
click at [520, 91] on button "Impressora" at bounding box center [495, 93] width 81 height 18
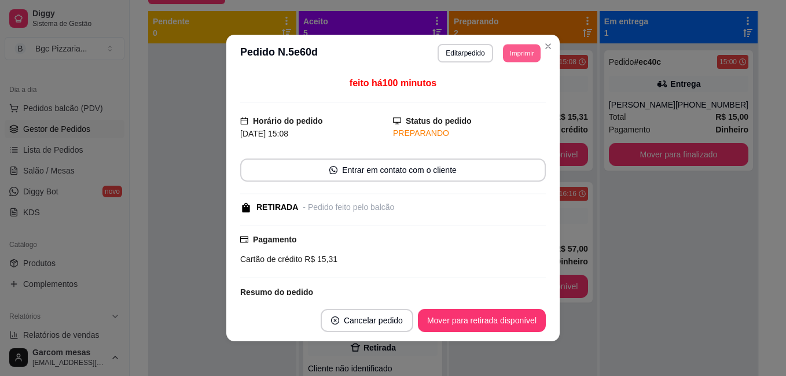
click at [520, 60] on button "Imprimir" at bounding box center [522, 53] width 38 height 18
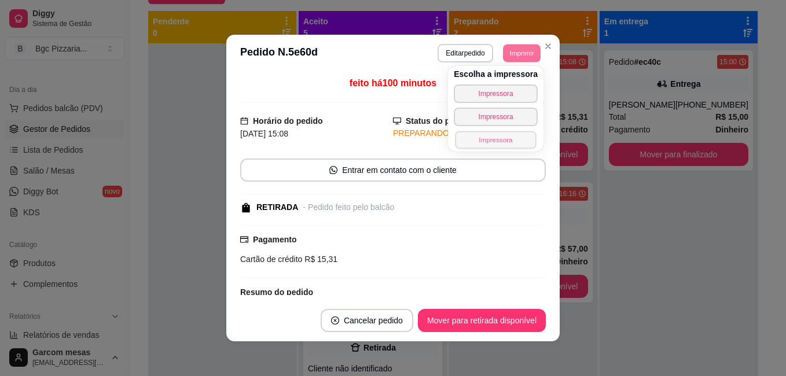
click at [493, 138] on button "Impressora" at bounding box center [495, 140] width 81 height 18
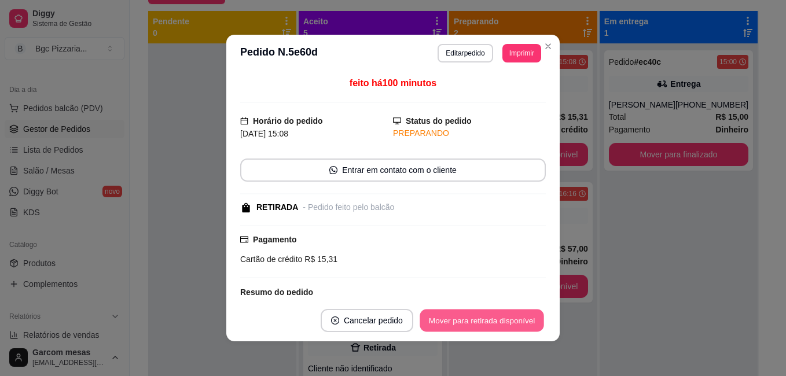
click at [506, 327] on button "Mover para retirada disponível" at bounding box center [481, 320] width 124 height 23
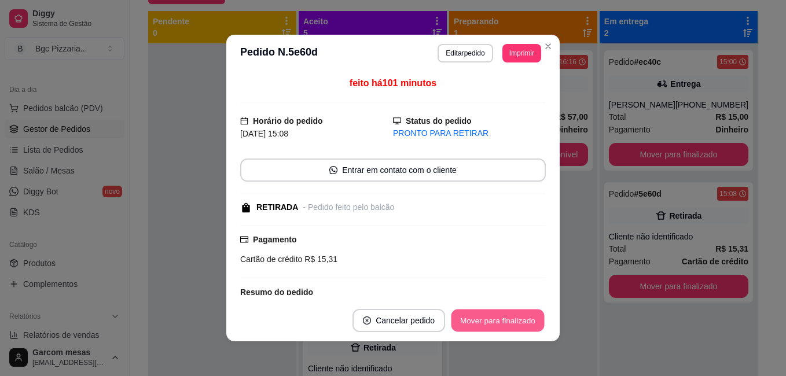
click at [509, 315] on button "Mover para finalizado" at bounding box center [497, 320] width 93 height 23
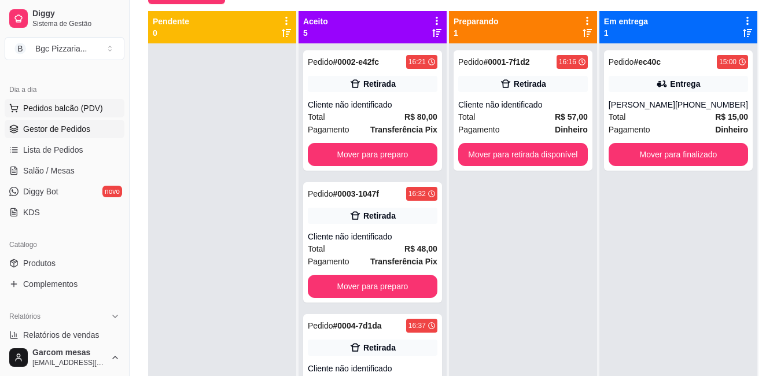
click at [70, 115] on button "Pedidos balcão (PDV)" at bounding box center [65, 108] width 120 height 19
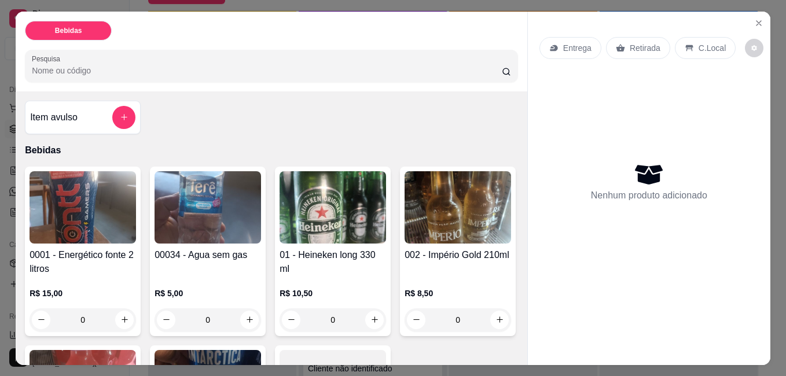
drag, startPoint x: 122, startPoint y: 193, endPoint x: 84, endPoint y: 220, distance: 46.7
click at [84, 220] on img at bounding box center [83, 207] width 106 height 72
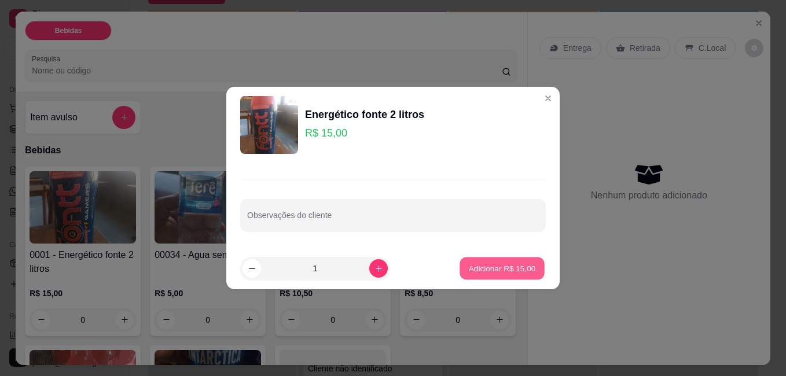
click at [488, 272] on p "Adicionar R$ 15,00" at bounding box center [502, 268] width 67 height 11
type input "1"
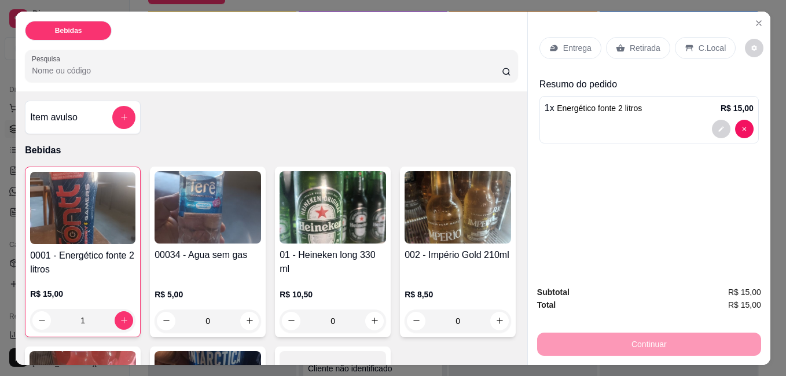
click at [629, 48] on p "Retirada" at bounding box center [644, 48] width 31 height 12
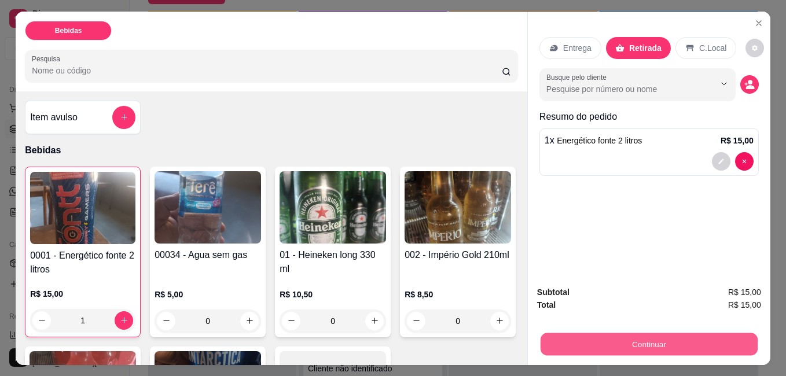
click at [681, 341] on button "Continuar" at bounding box center [648, 344] width 217 height 23
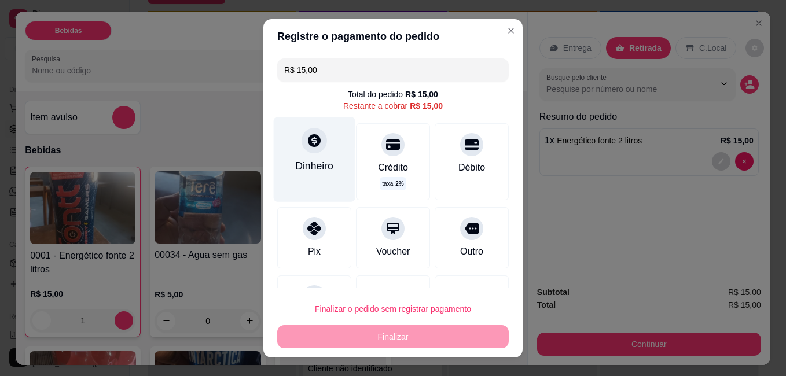
click at [307, 139] on icon at bounding box center [314, 139] width 15 height 15
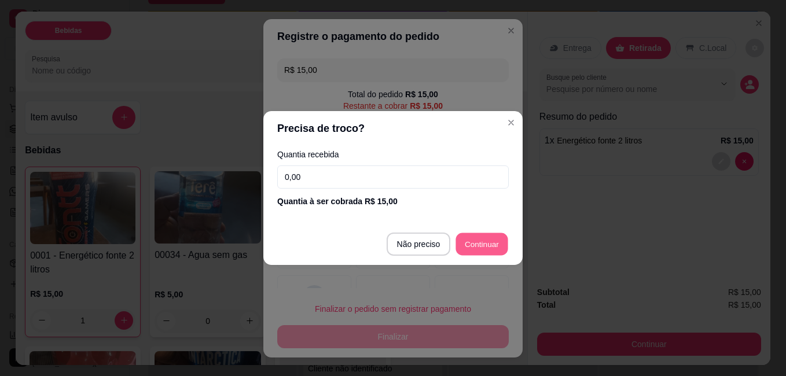
type input "R$ 0,00"
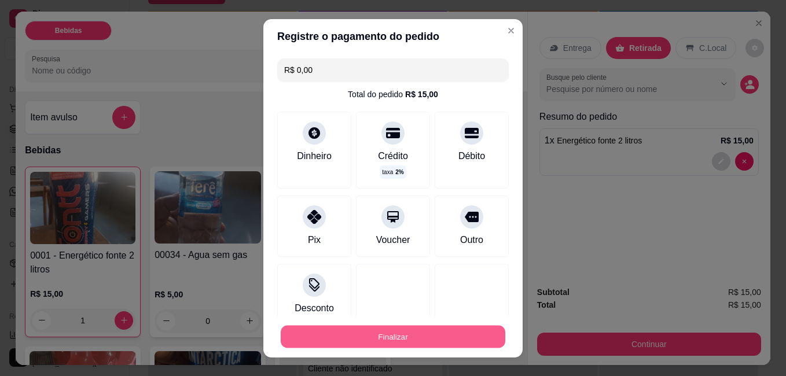
click at [410, 330] on button "Finalizar" at bounding box center [393, 336] width 224 height 23
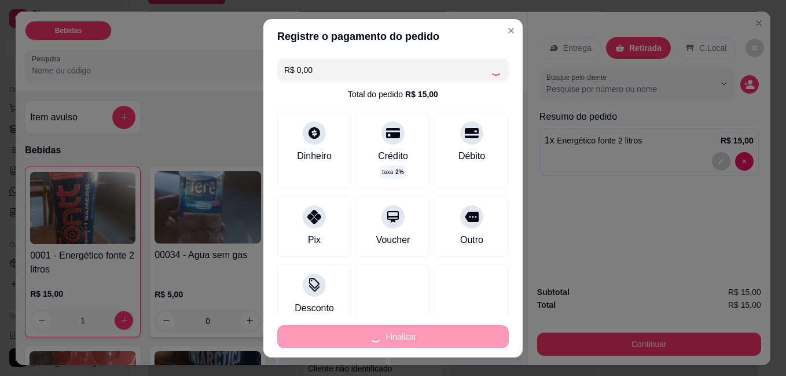
type input "0"
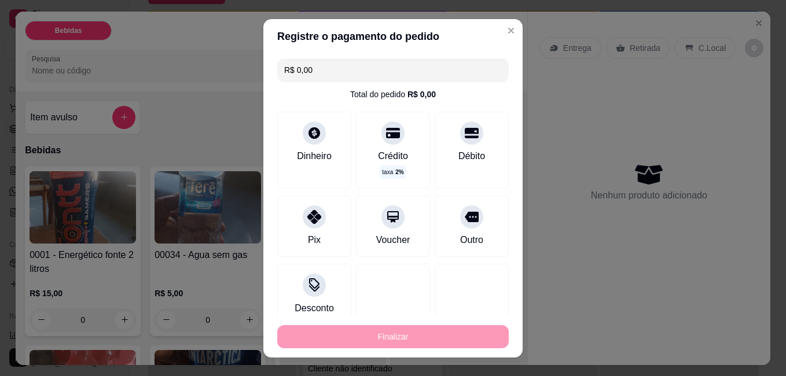
type input "-R$ 15,00"
